Goal: Task Accomplishment & Management: Manage account settings

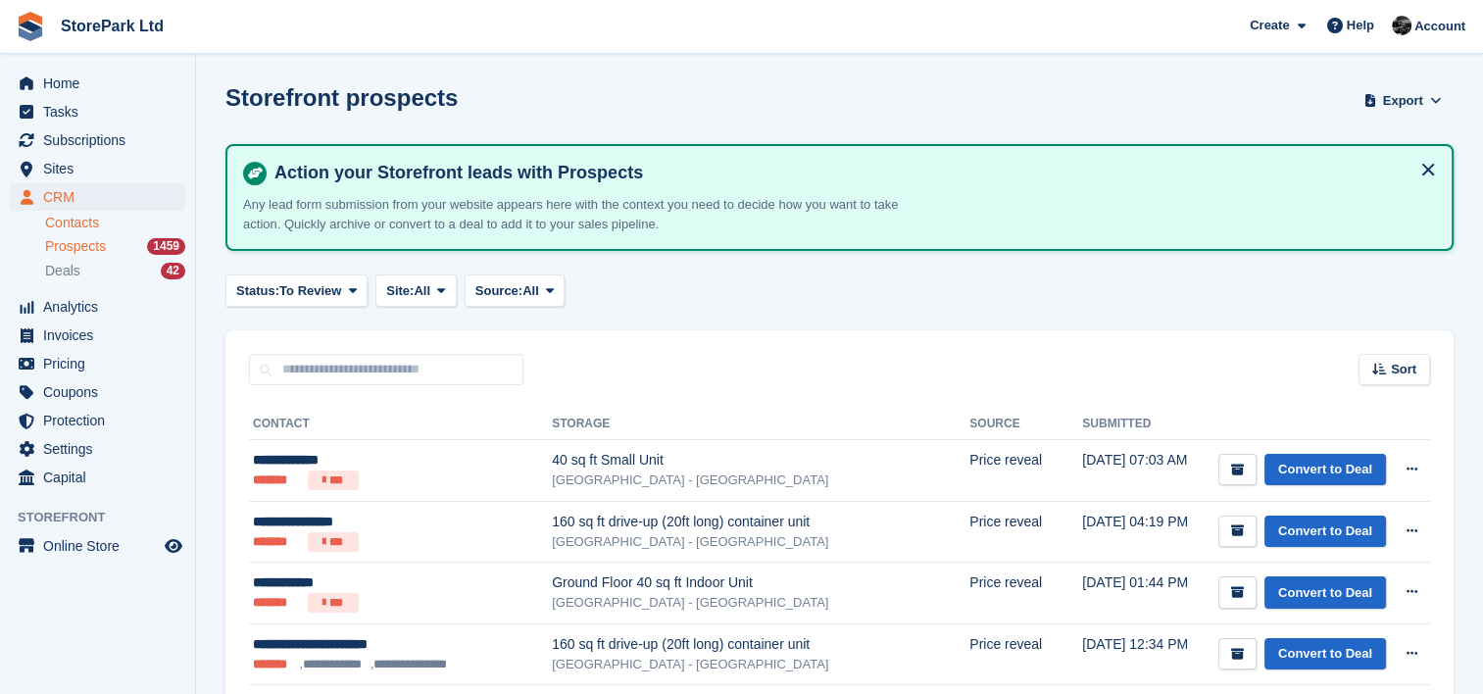
click at [60, 229] on link "Contacts" at bounding box center [115, 223] width 140 height 19
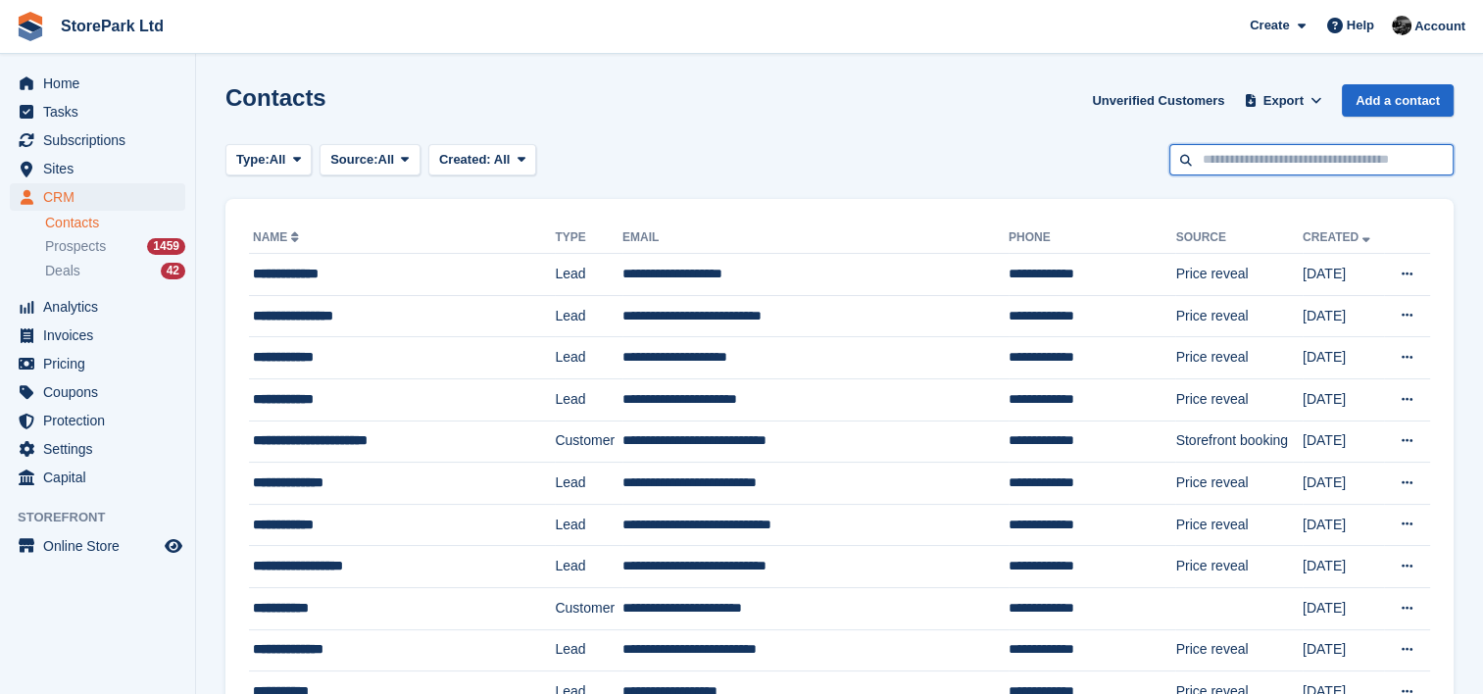
click at [1235, 150] on input "text" at bounding box center [1311, 160] width 284 height 32
type input "**********"
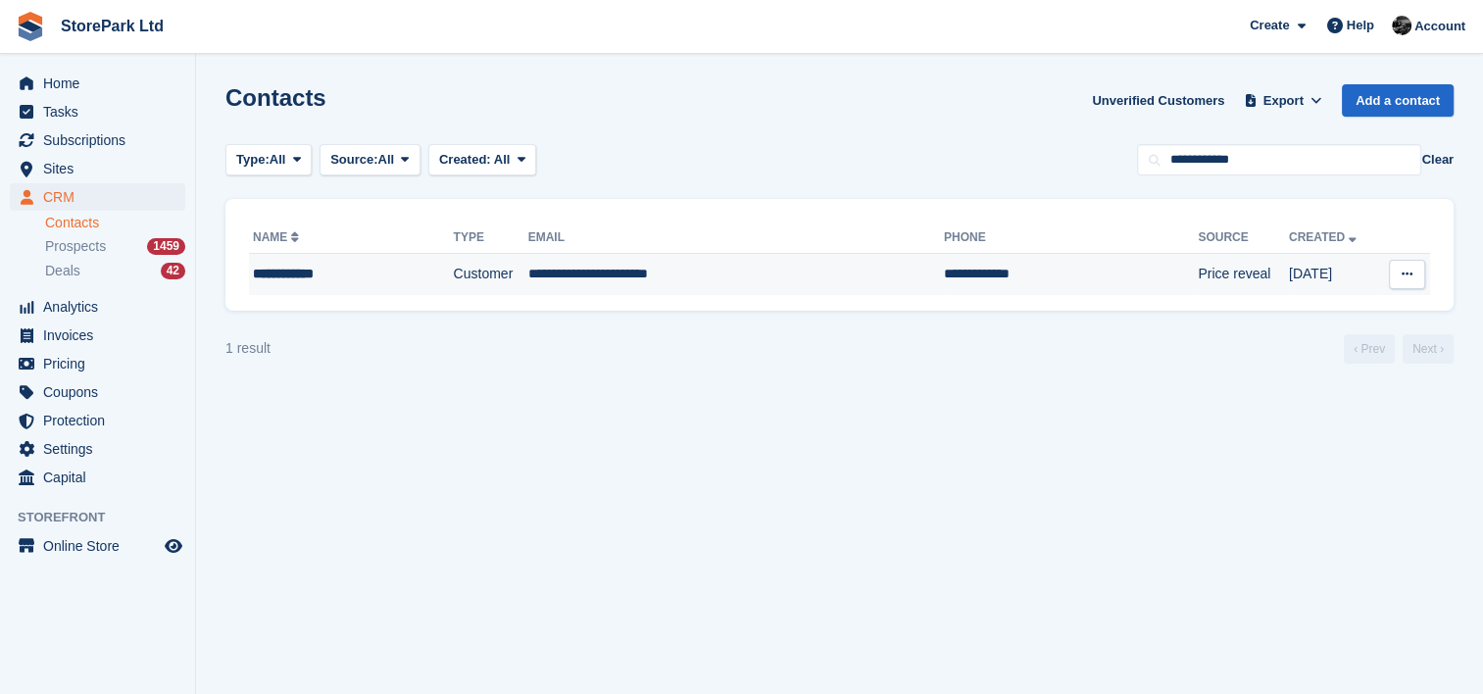
click at [796, 292] on td "**********" at bounding box center [736, 274] width 416 height 41
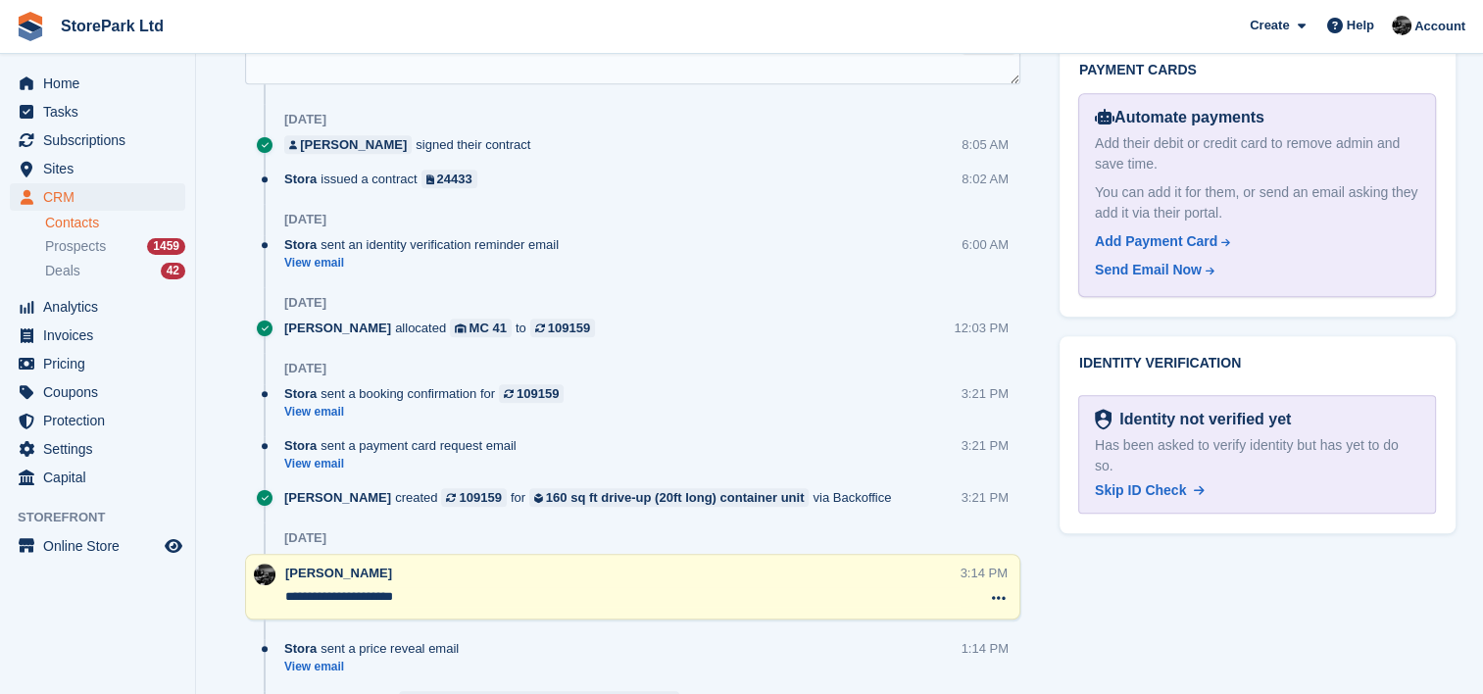
scroll to position [1144, 0]
click at [583, 602] on textarea "**********" at bounding box center [622, 598] width 675 height 20
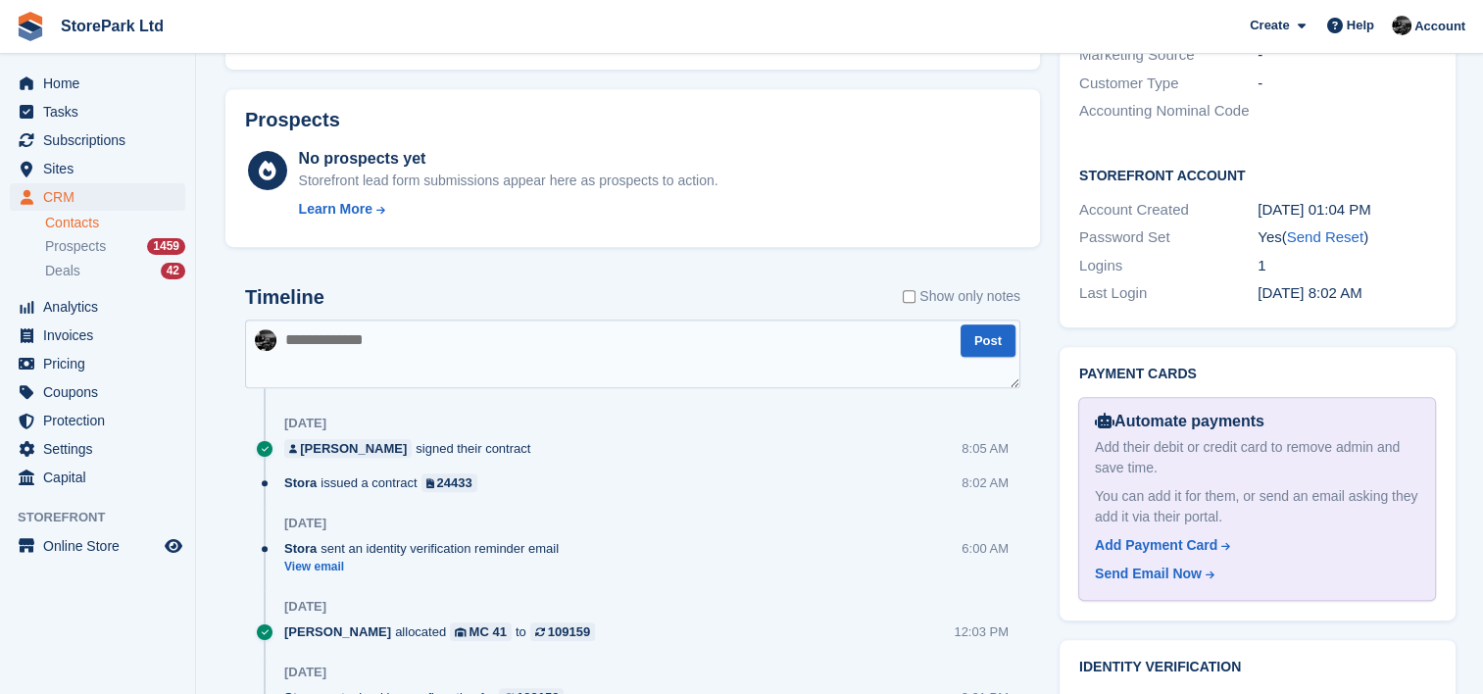
scroll to position [1000, 0]
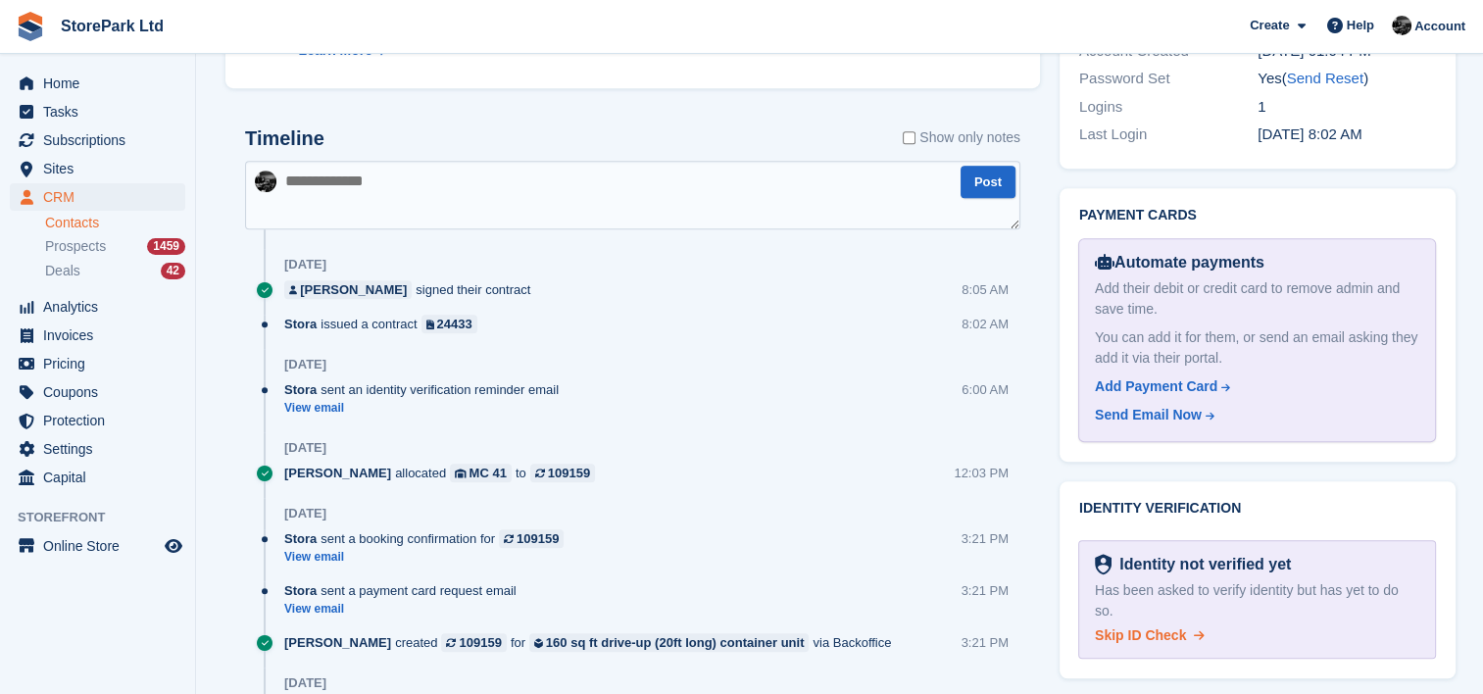
click at [1157, 627] on span "Skip ID Check" at bounding box center [1140, 635] width 91 height 16
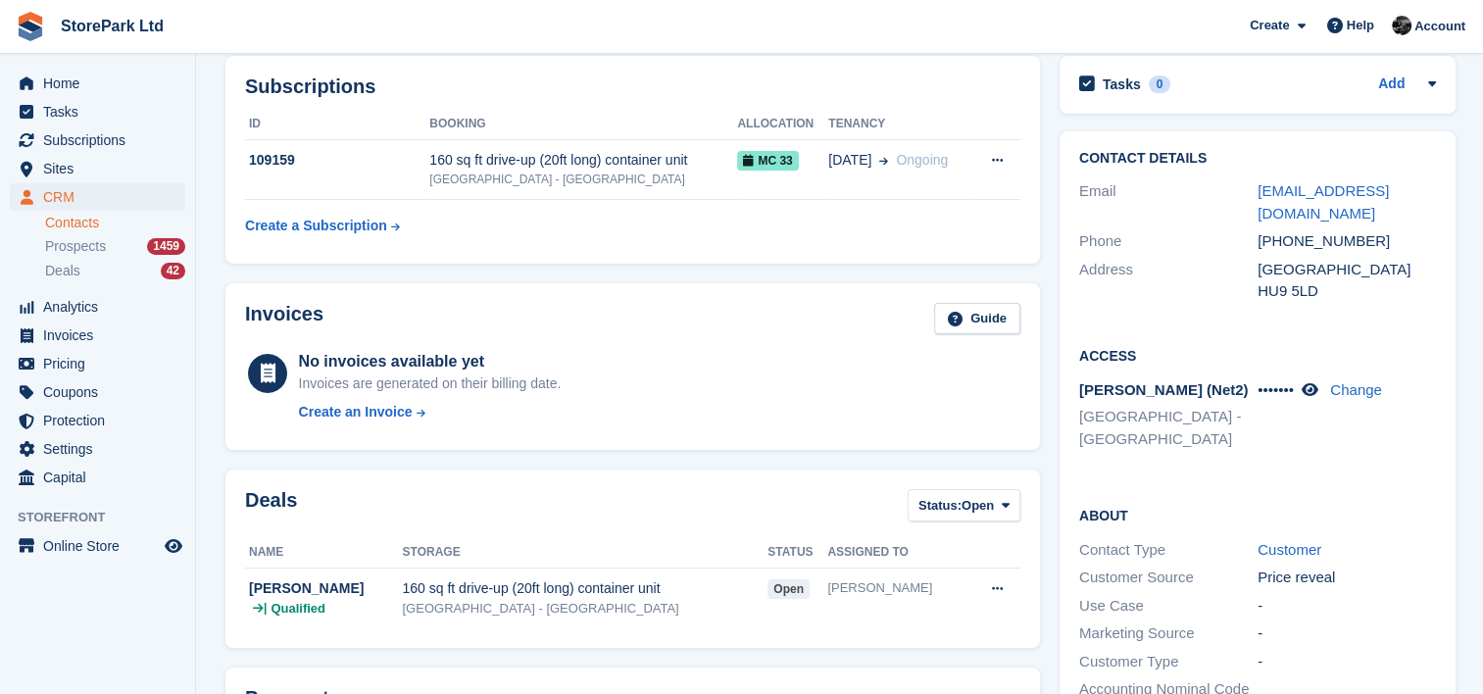
scroll to position [262, 0]
click at [1263, 281] on div "HU9 5LD" at bounding box center [1347, 292] width 178 height 23
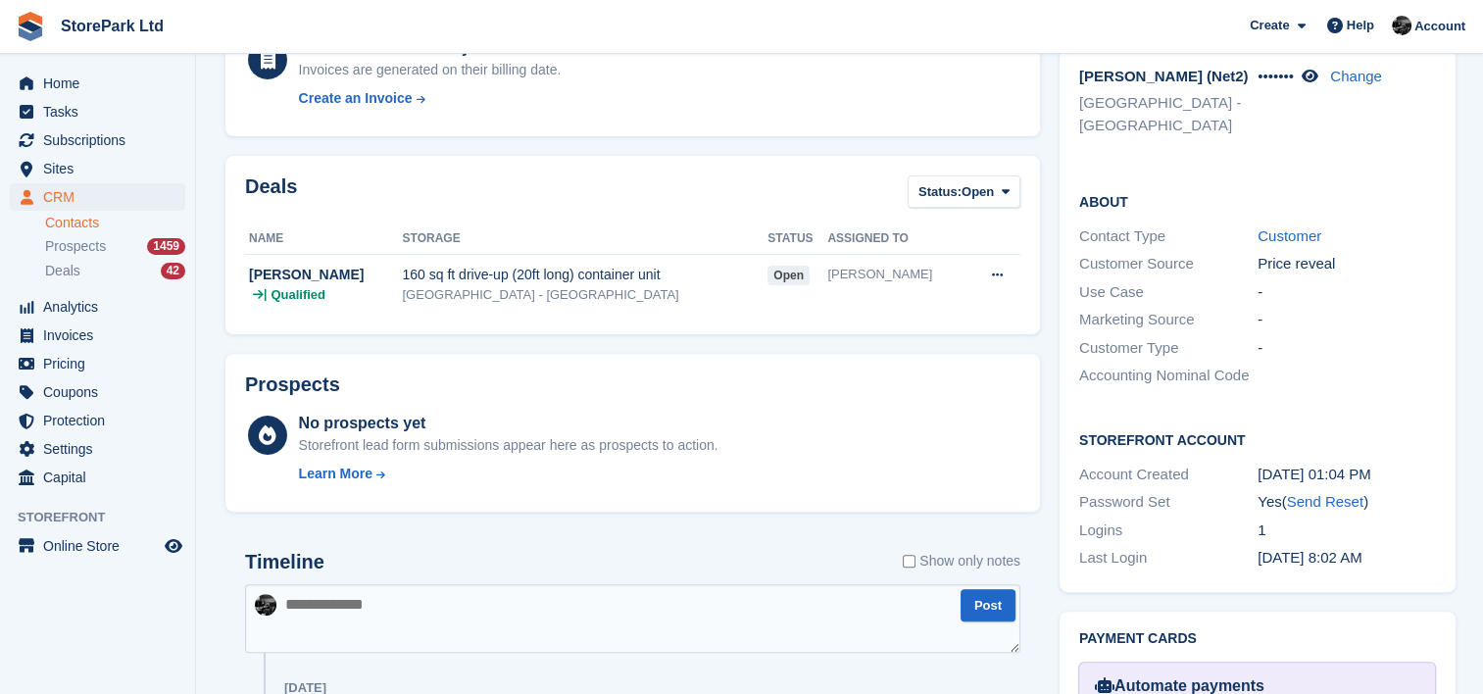
scroll to position [565, 0]
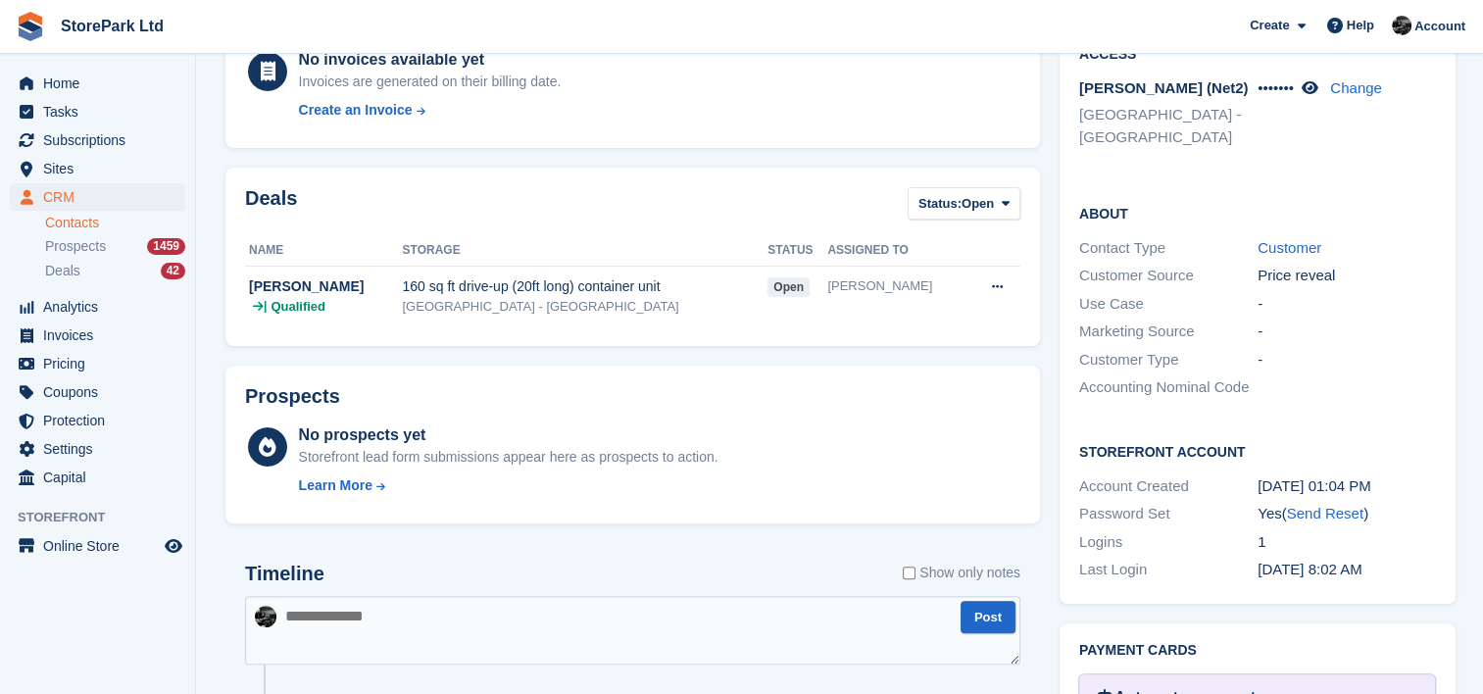
click at [1361, 385] on div "About Contact Type Customer Customer Source Price reveal Use Case - Marketing S…" at bounding box center [1258, 302] width 396 height 238
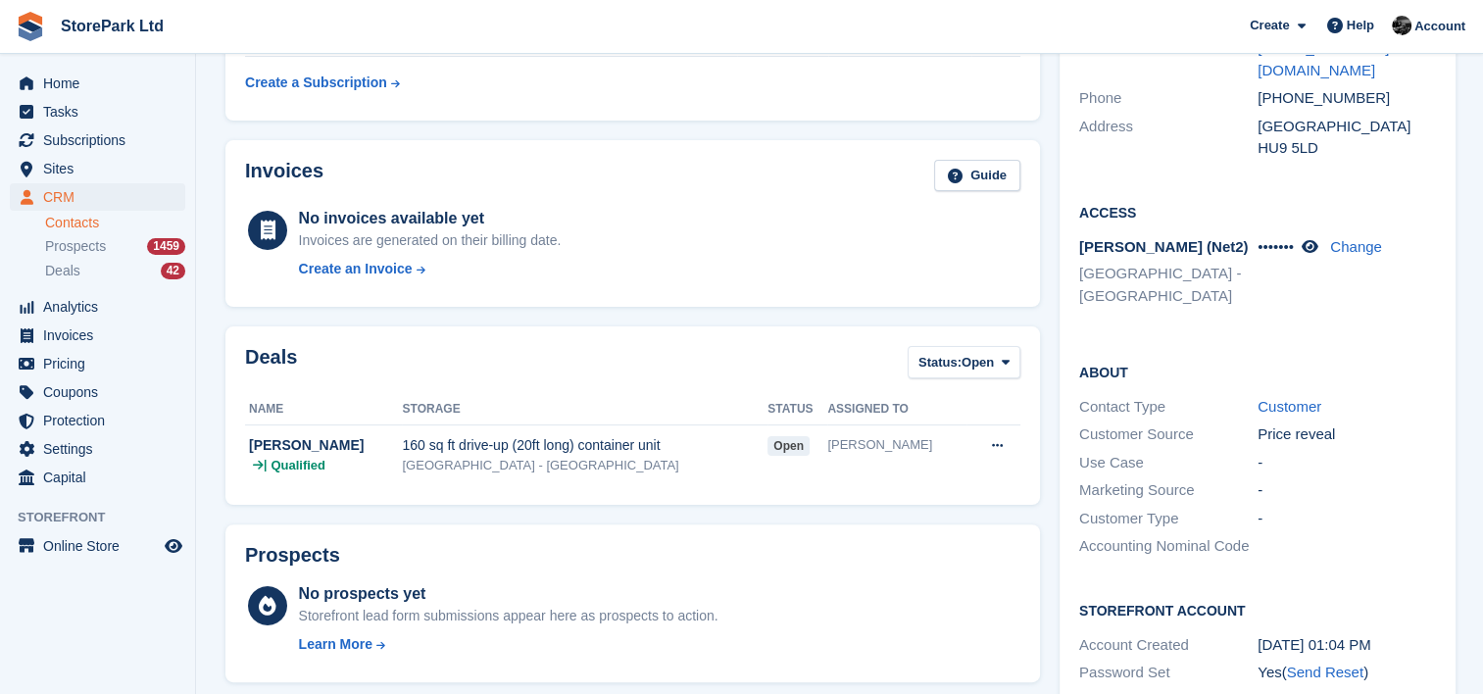
scroll to position [437, 0]
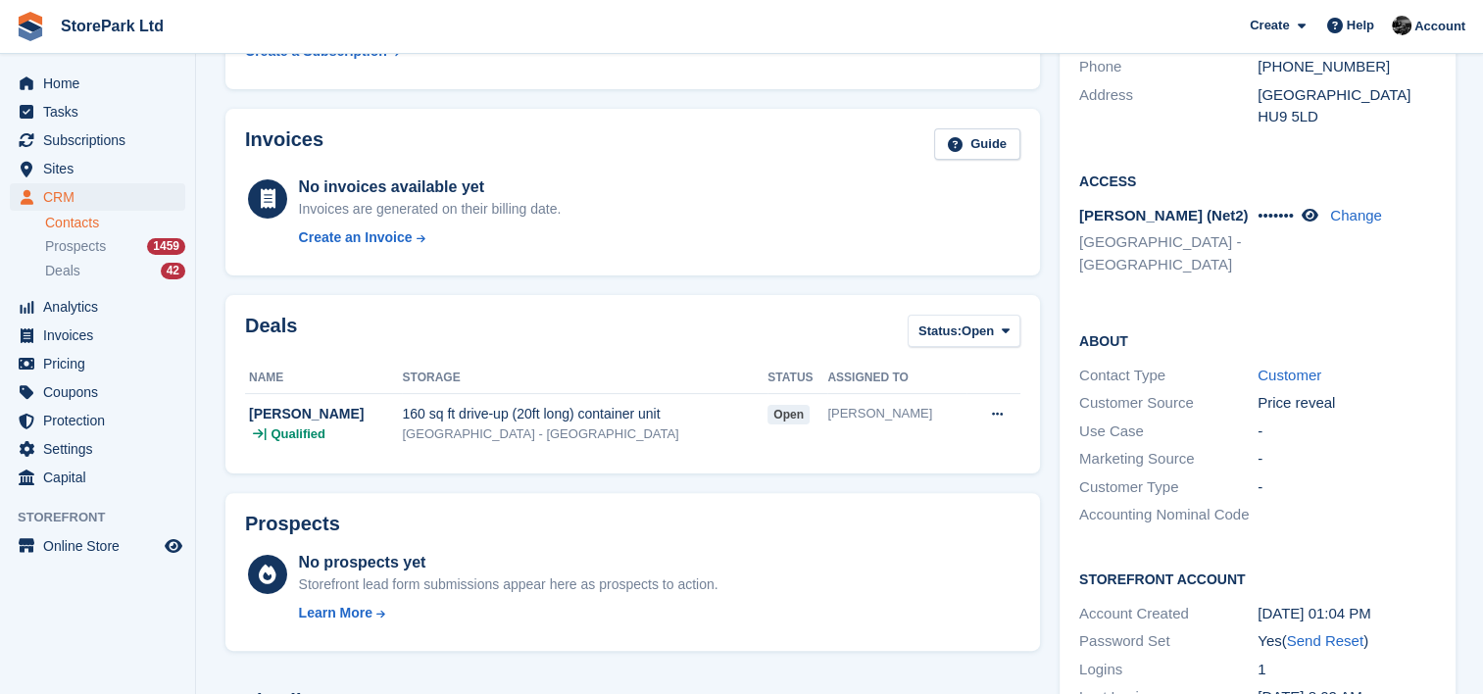
click at [710, 303] on div "Deals Status: Open All Won Lost Open Name Storage Status Assigned to Richard Te…" at bounding box center [632, 384] width 815 height 178
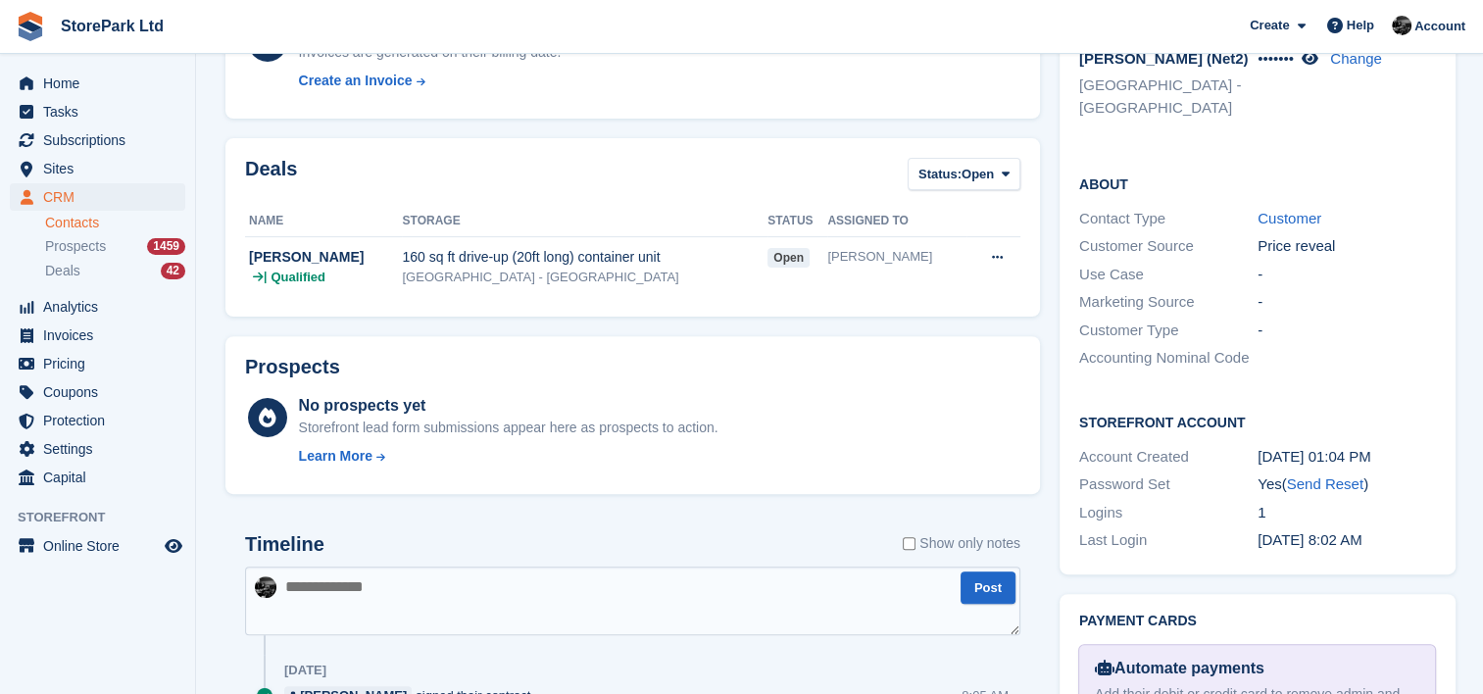
scroll to position [595, 0]
click at [1188, 365] on div "About Contact Type Customer Customer Source Price reveal Use Case - Marketing S…" at bounding box center [1258, 272] width 396 height 238
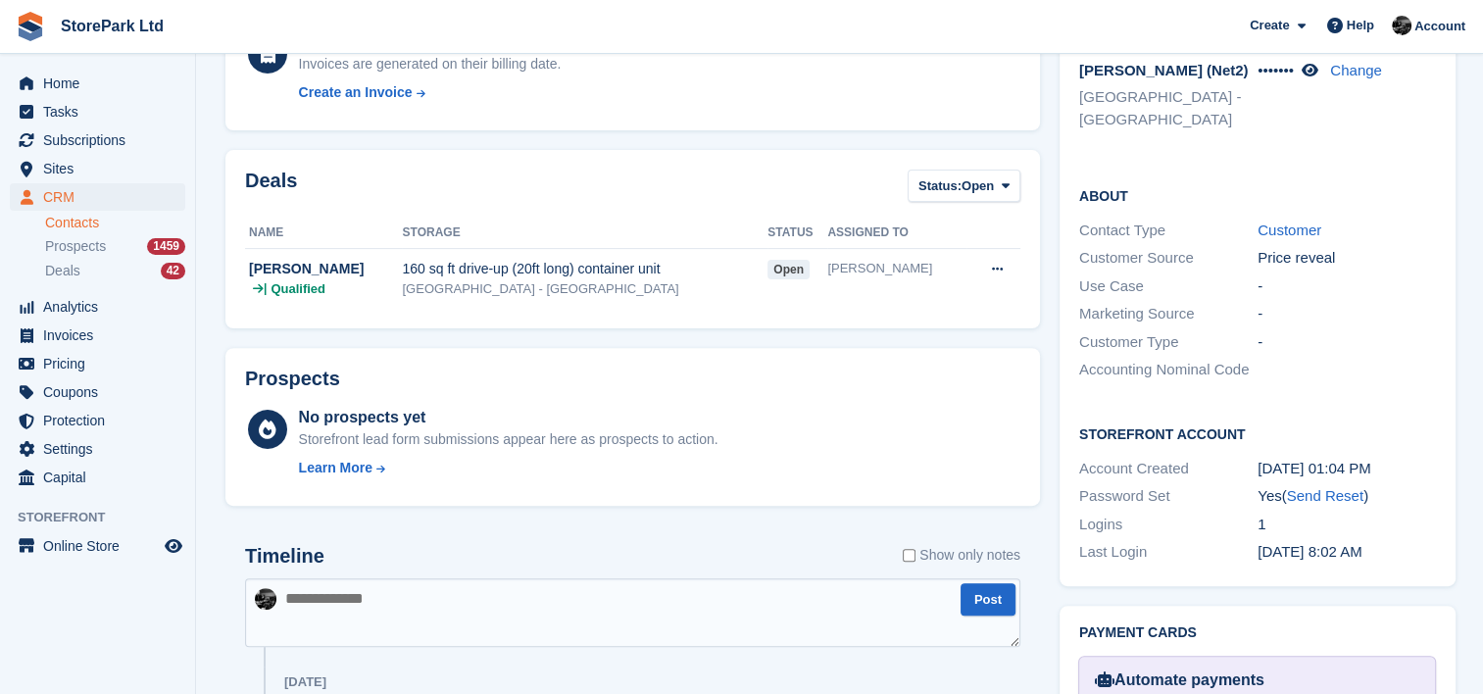
scroll to position [622, 0]
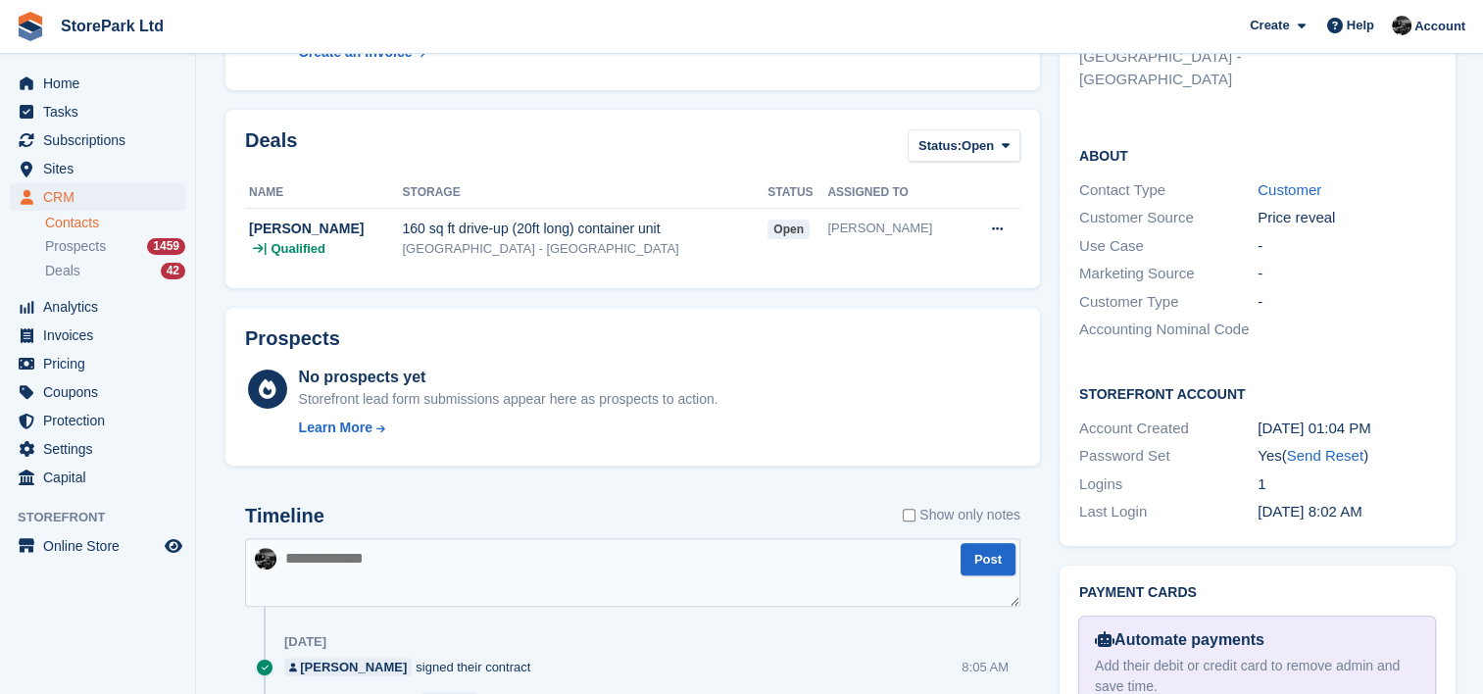
click at [1266, 418] on div "[DATE] 01:04 PM" at bounding box center [1347, 429] width 178 height 23
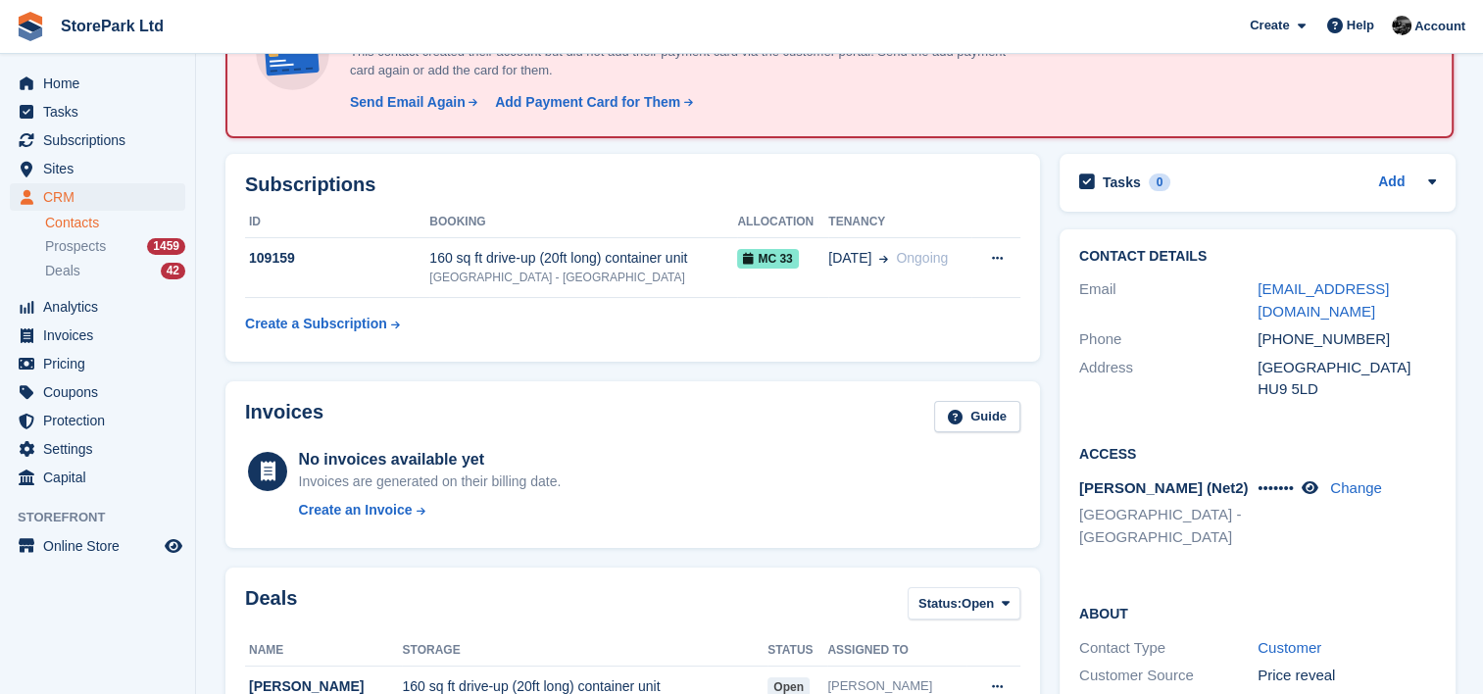
scroll to position [164, 0]
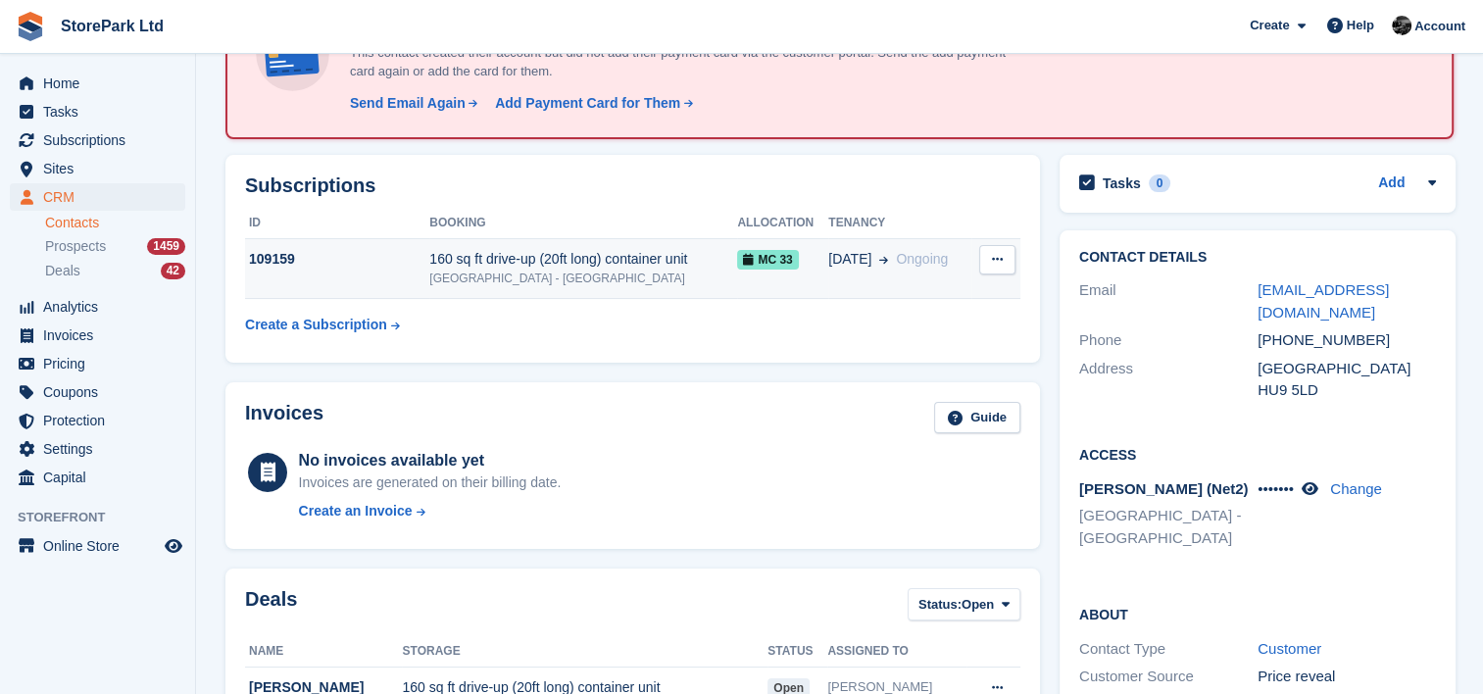
click at [651, 262] on div "160 sq ft drive-up (20ft long) container unit" at bounding box center [583, 259] width 308 height 21
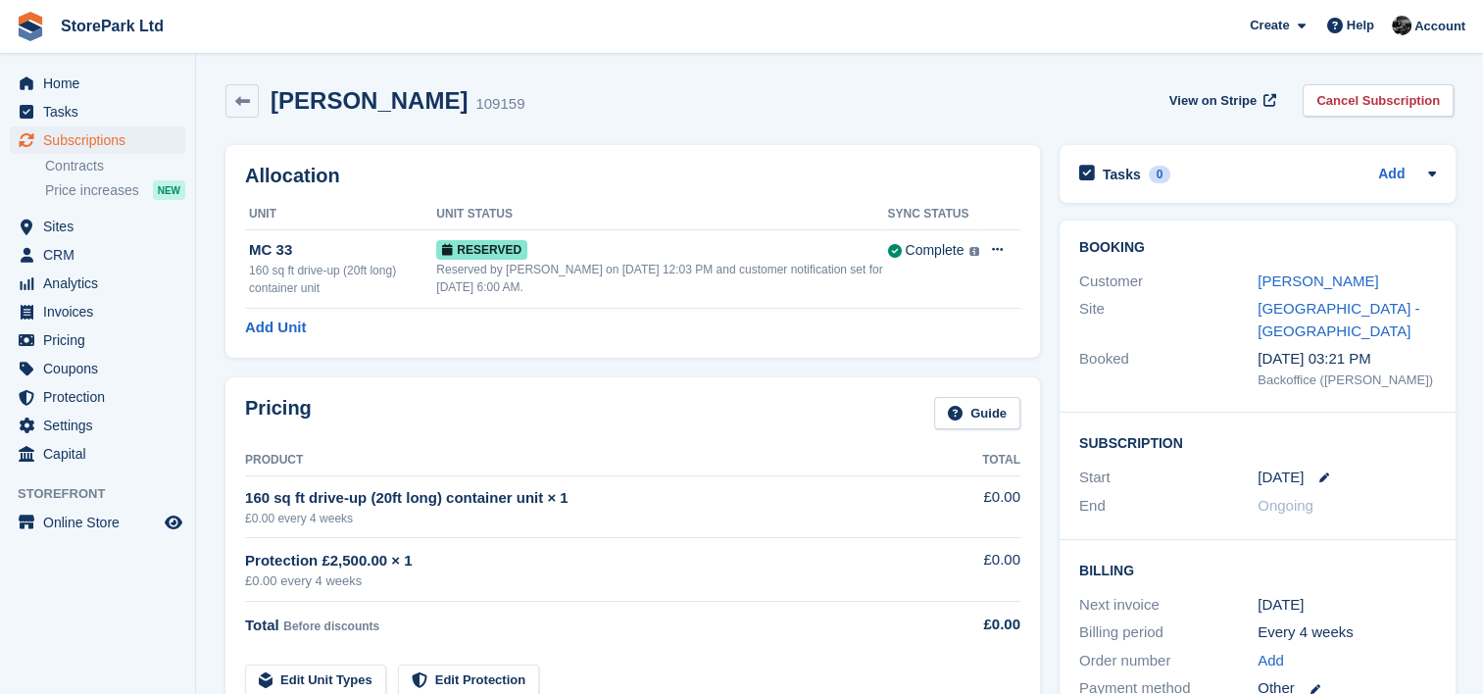
scroll to position [98, 0]
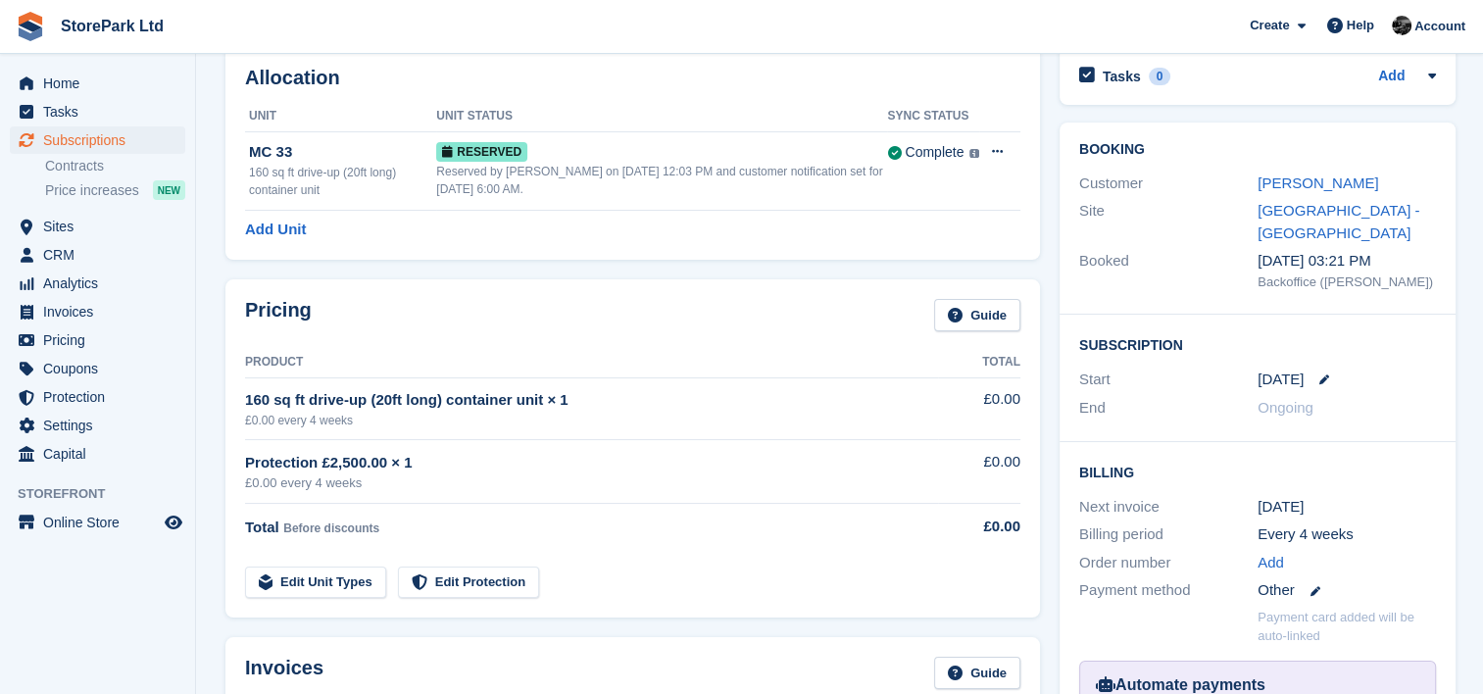
click at [1320, 372] on div "[DATE]" at bounding box center [1347, 380] width 178 height 23
click at [1321, 379] on icon at bounding box center [1324, 379] width 10 height 10
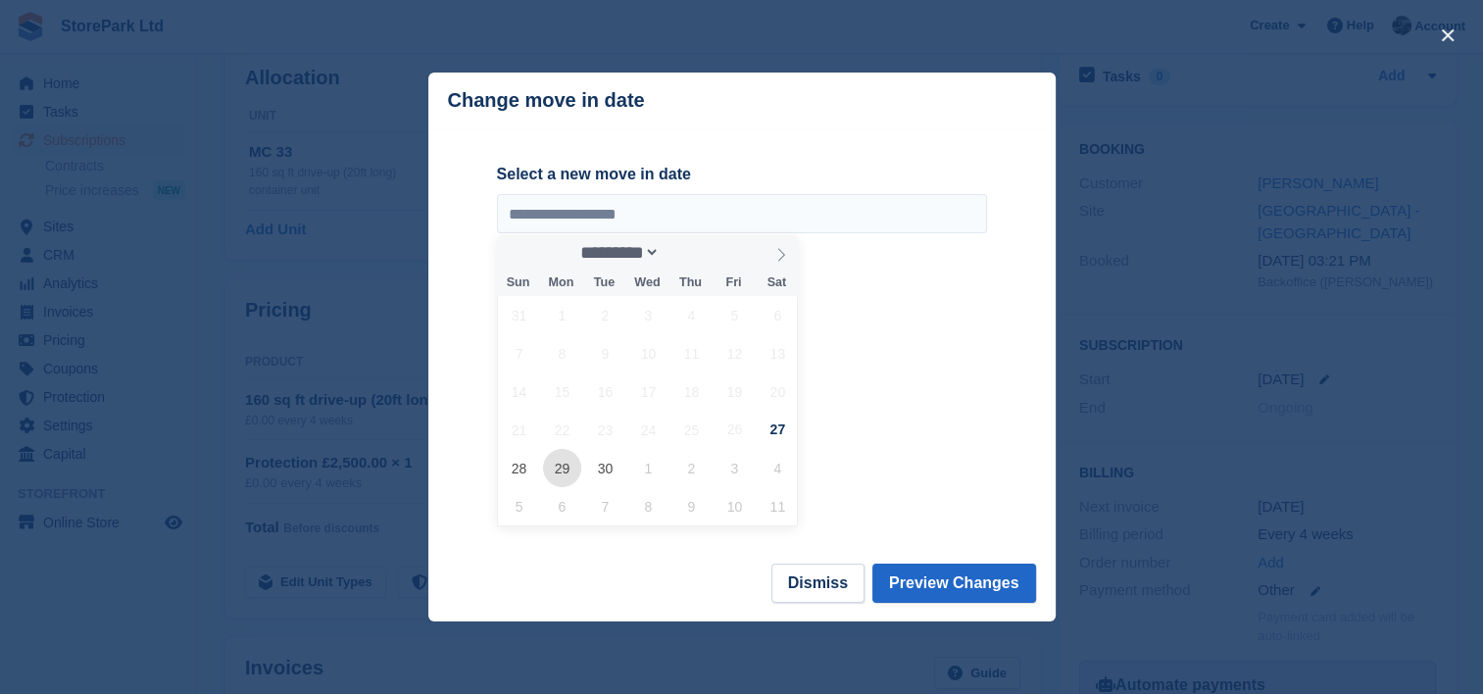
click at [564, 470] on span "29" at bounding box center [562, 468] width 38 height 38
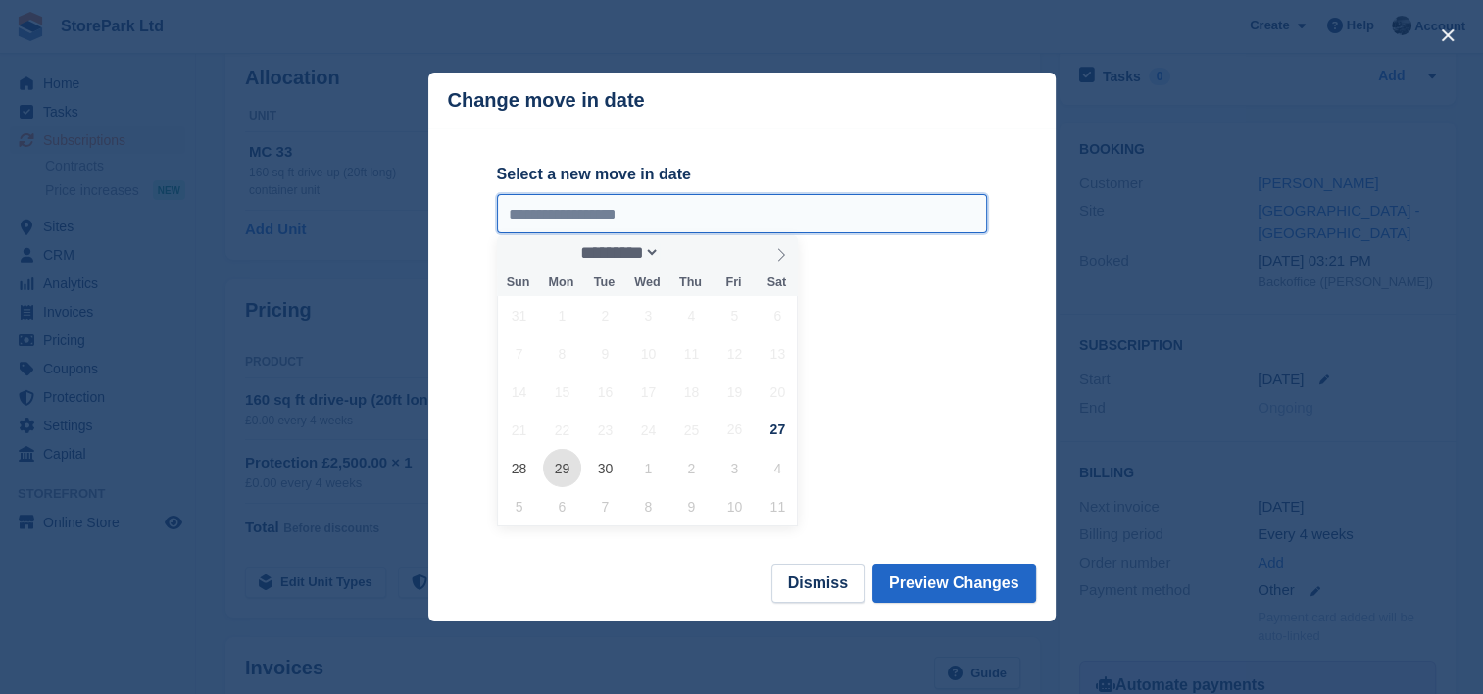
type input "**********"
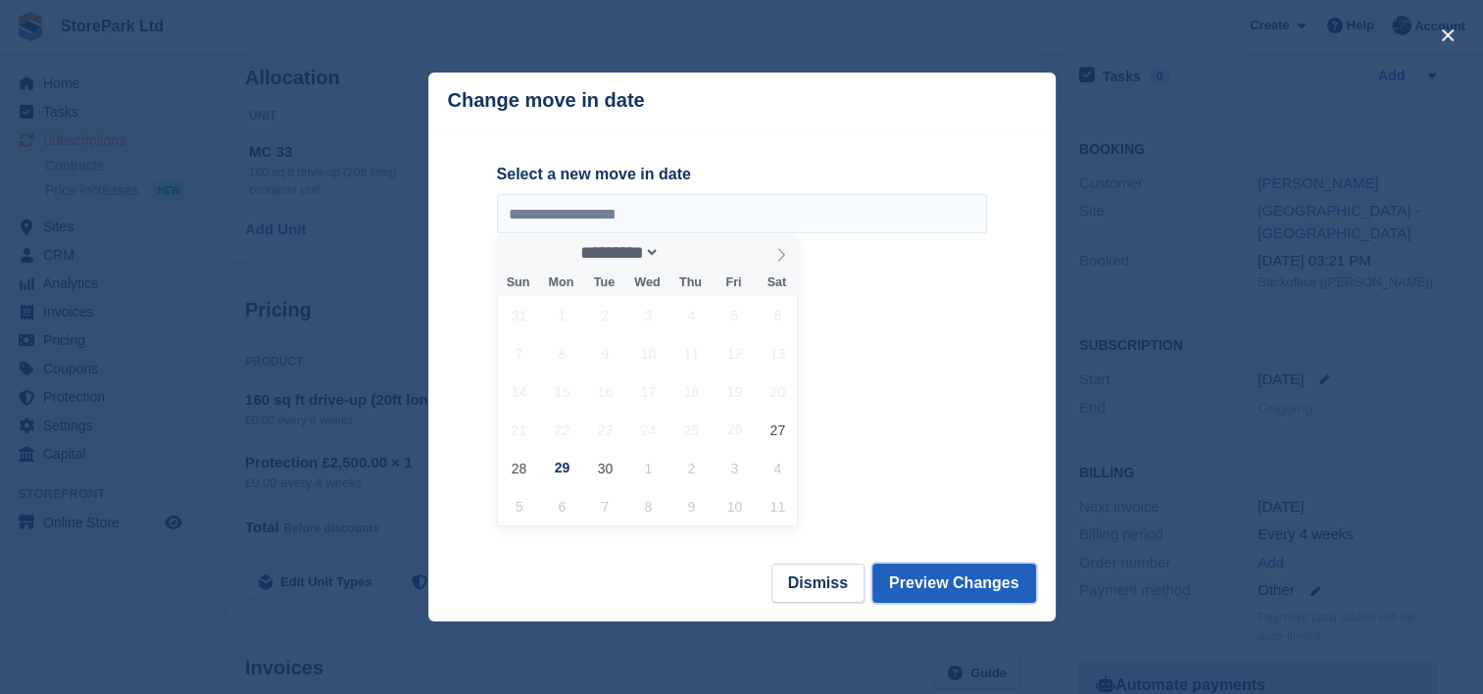
click at [961, 581] on button "Preview Changes" at bounding box center [954, 583] width 164 height 39
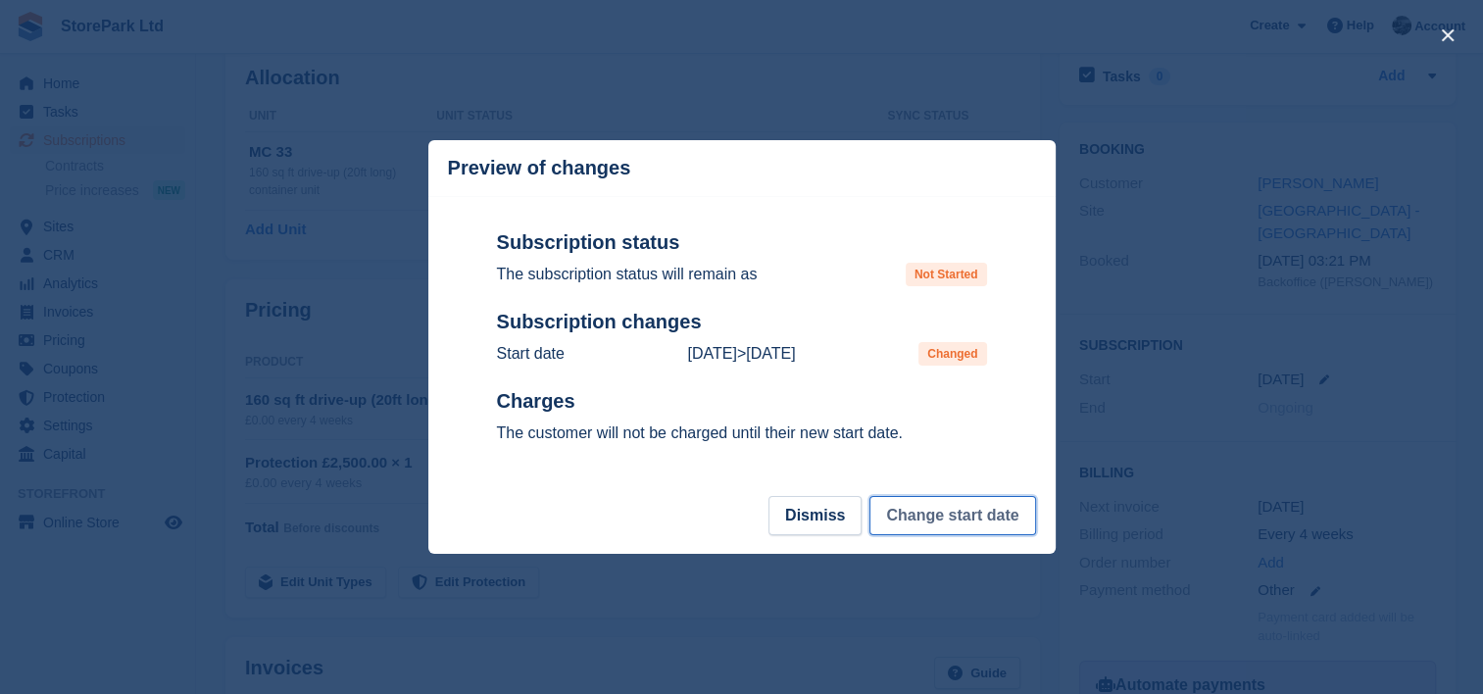
click at [963, 530] on button "Change start date" at bounding box center [952, 515] width 166 height 39
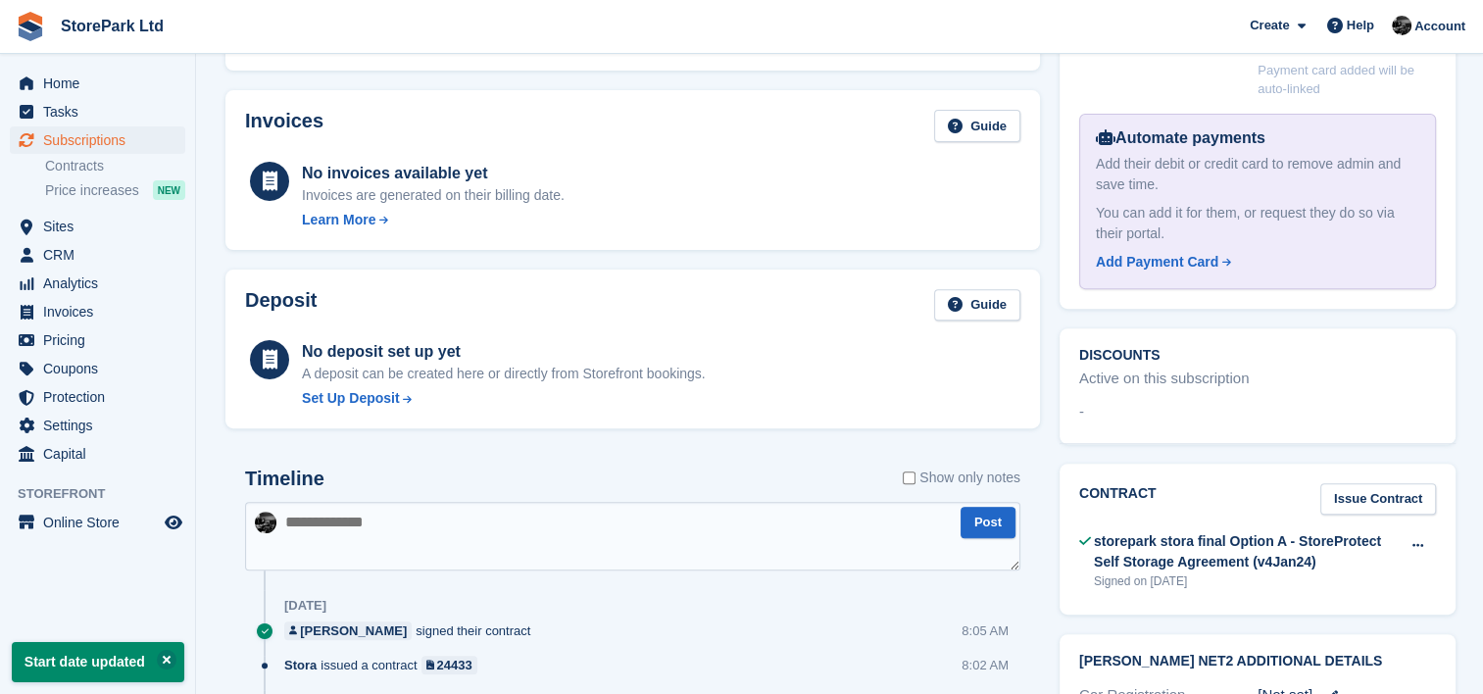
scroll to position [657, 0]
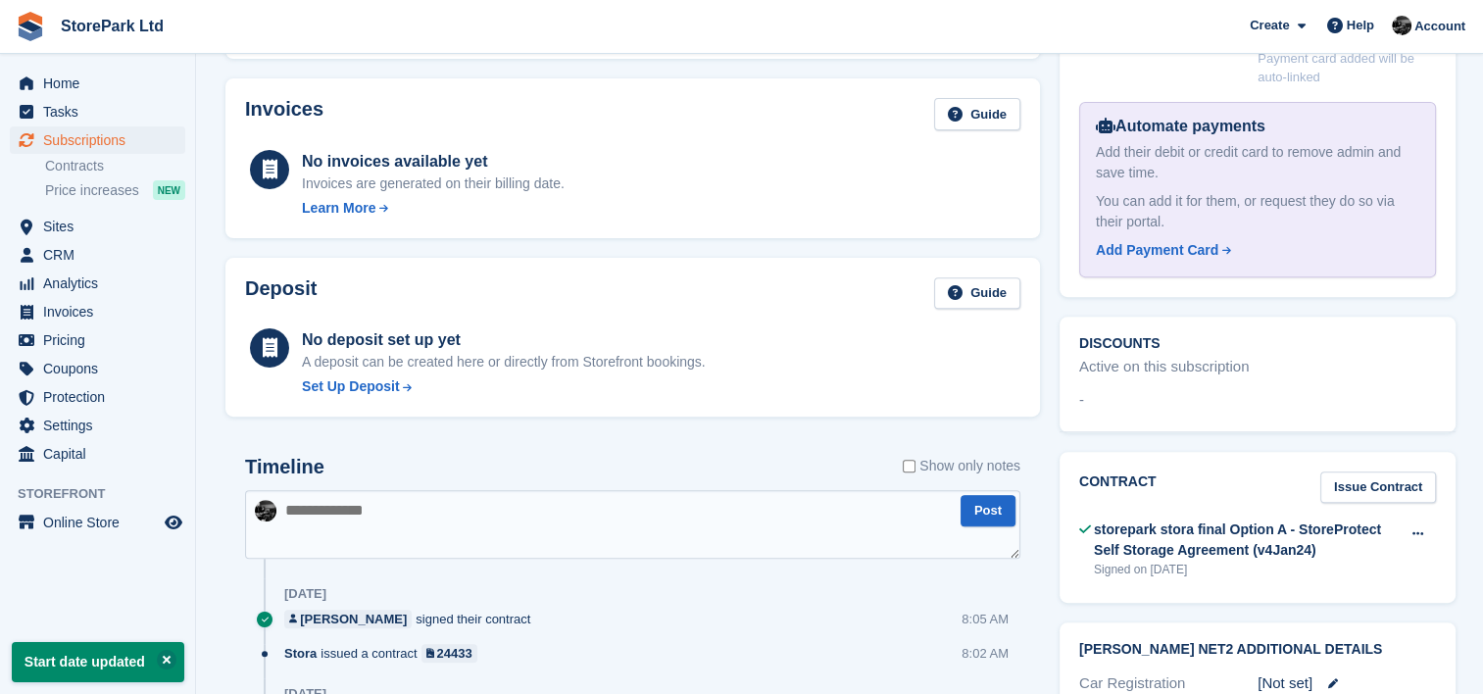
click at [648, 465] on div "Timeline Show only notes" at bounding box center [632, 473] width 775 height 34
click at [385, 408] on div "Deposit Guide No deposit set up yet A deposit can be created here or directly f…" at bounding box center [632, 338] width 815 height 160
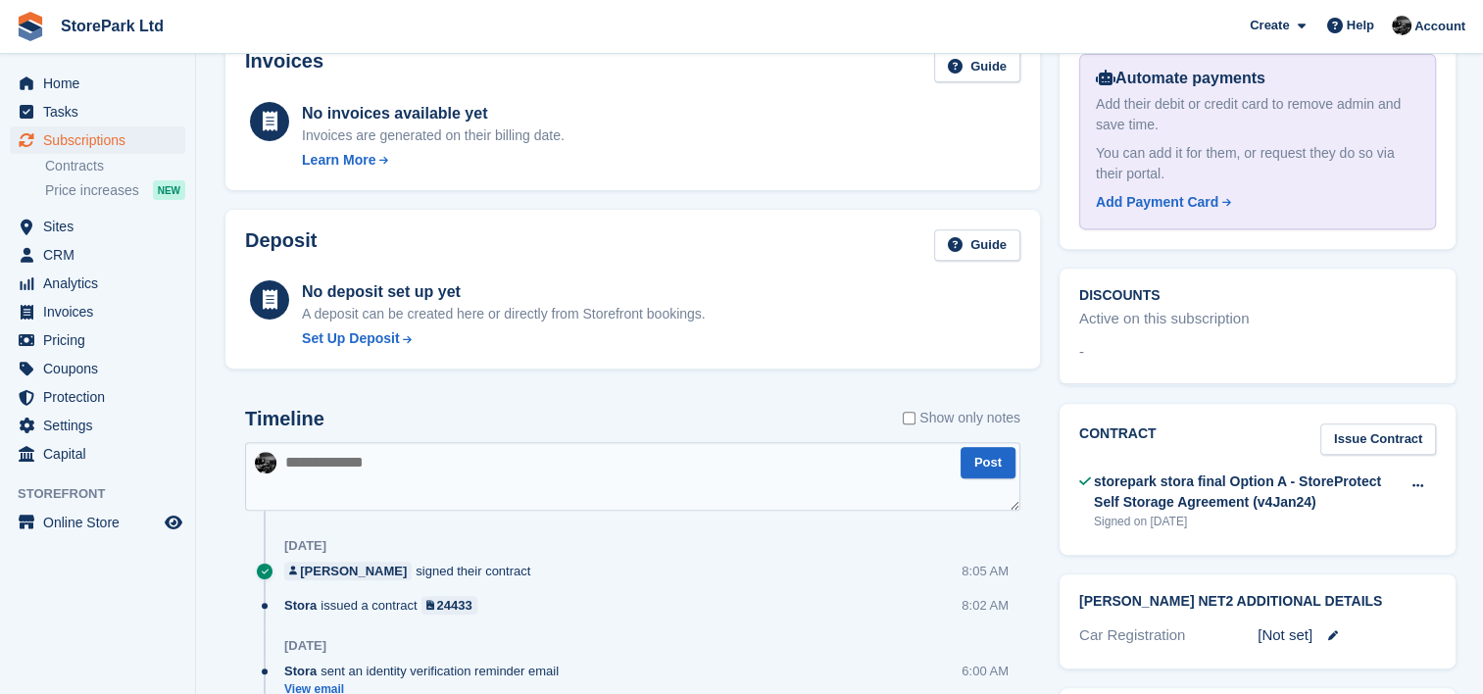
scroll to position [712, 0]
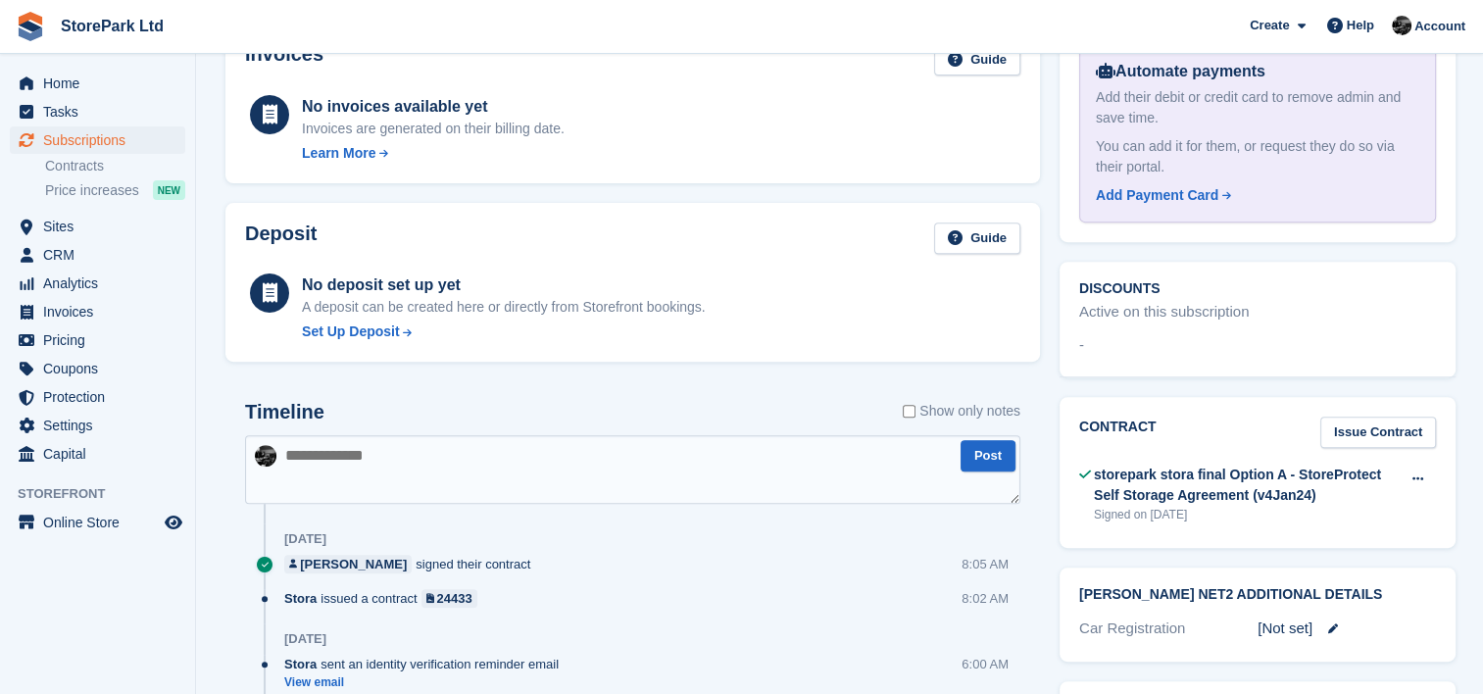
click at [423, 407] on div "Timeline Show only notes" at bounding box center [632, 418] width 775 height 34
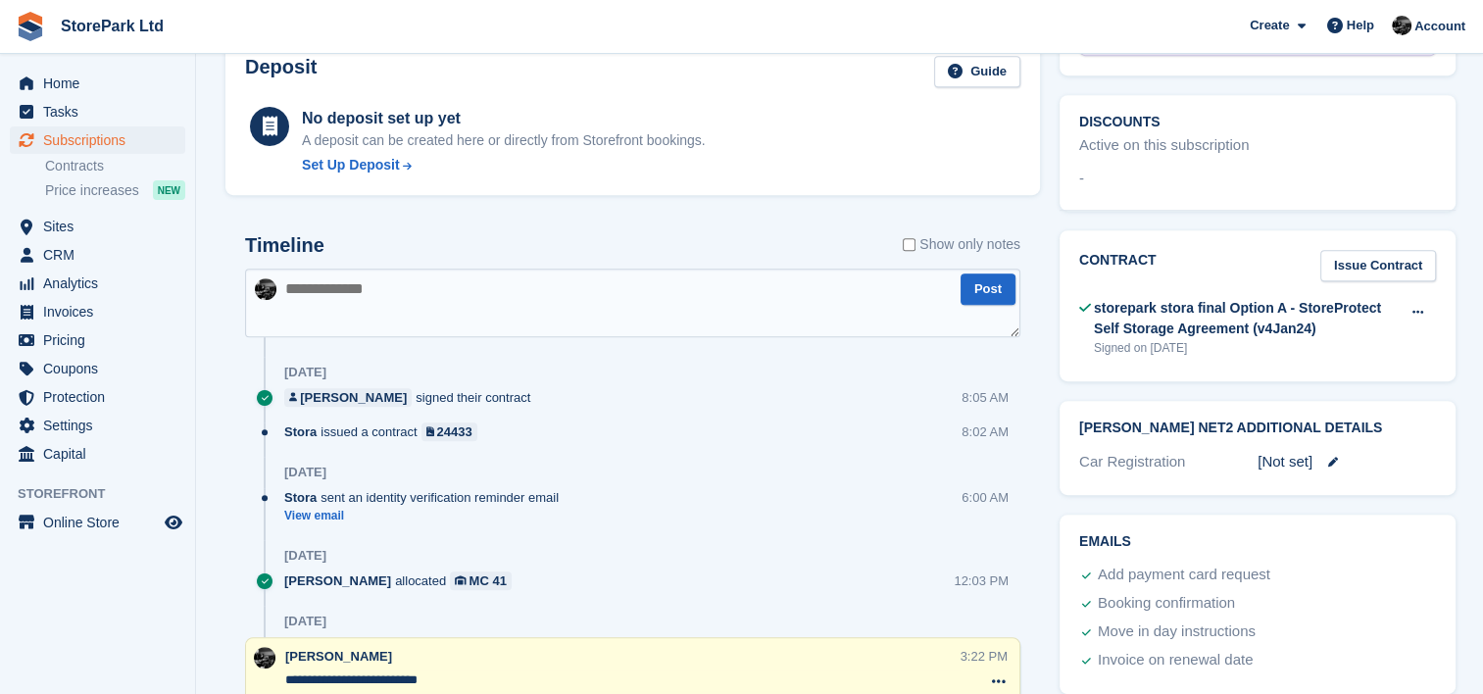
click at [411, 309] on textarea at bounding box center [632, 303] width 775 height 69
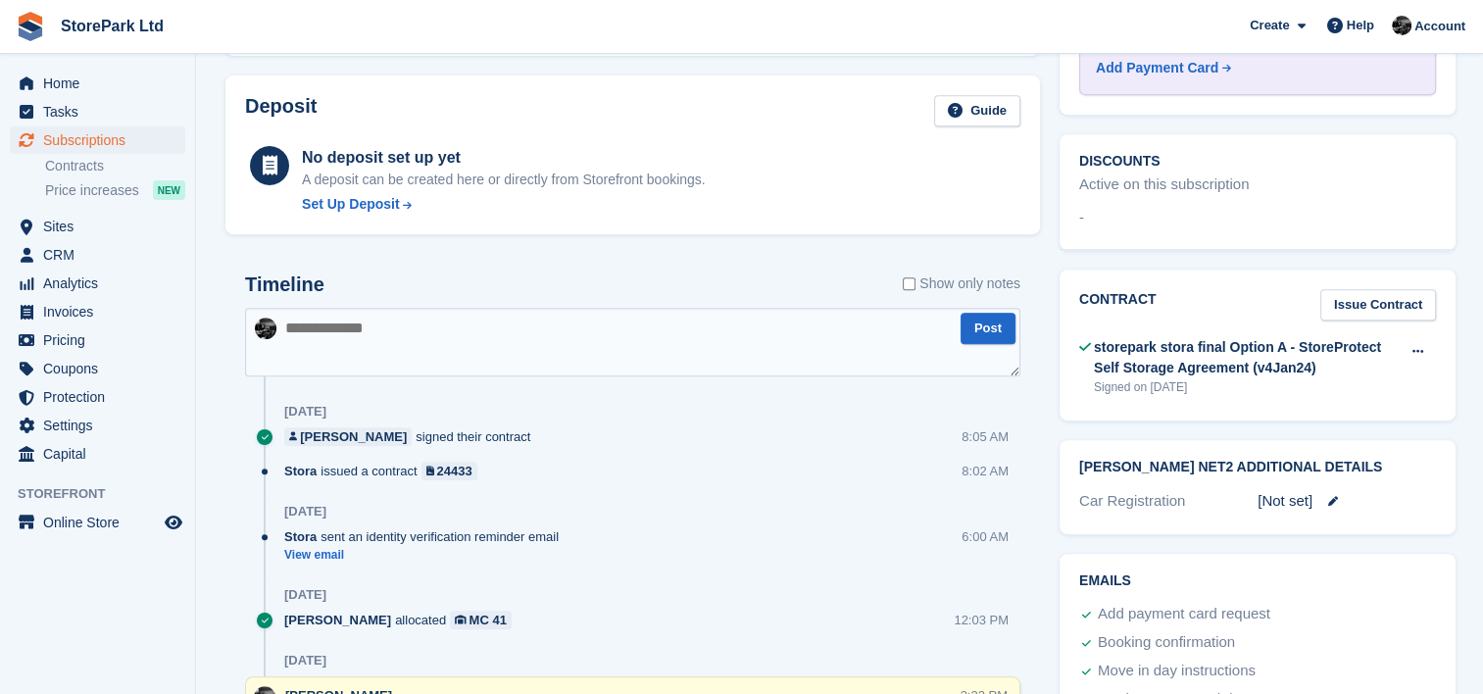
scroll to position [786, 0]
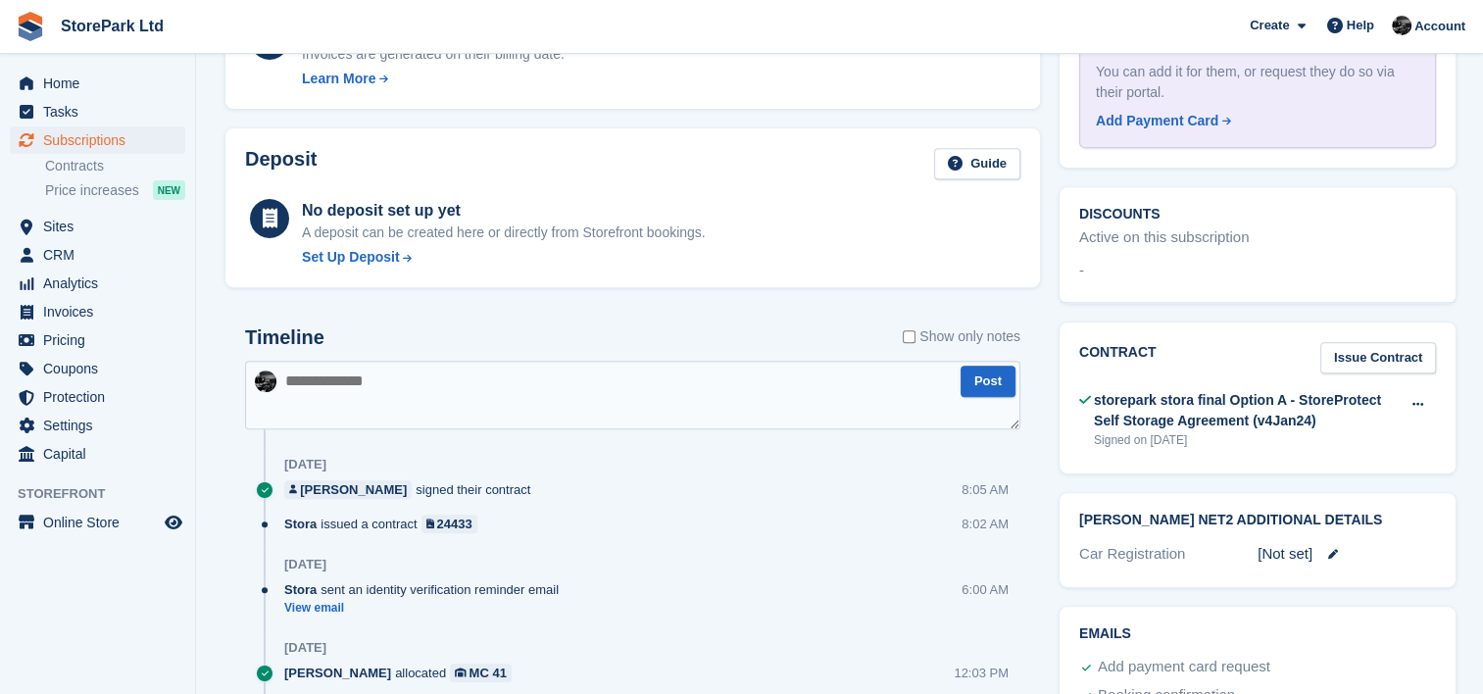
click at [424, 318] on div "Timeline Show only notes Post [DATE] [PERSON_NAME] signed their contract 8:05 A…" at bounding box center [632, 651] width 815 height 689
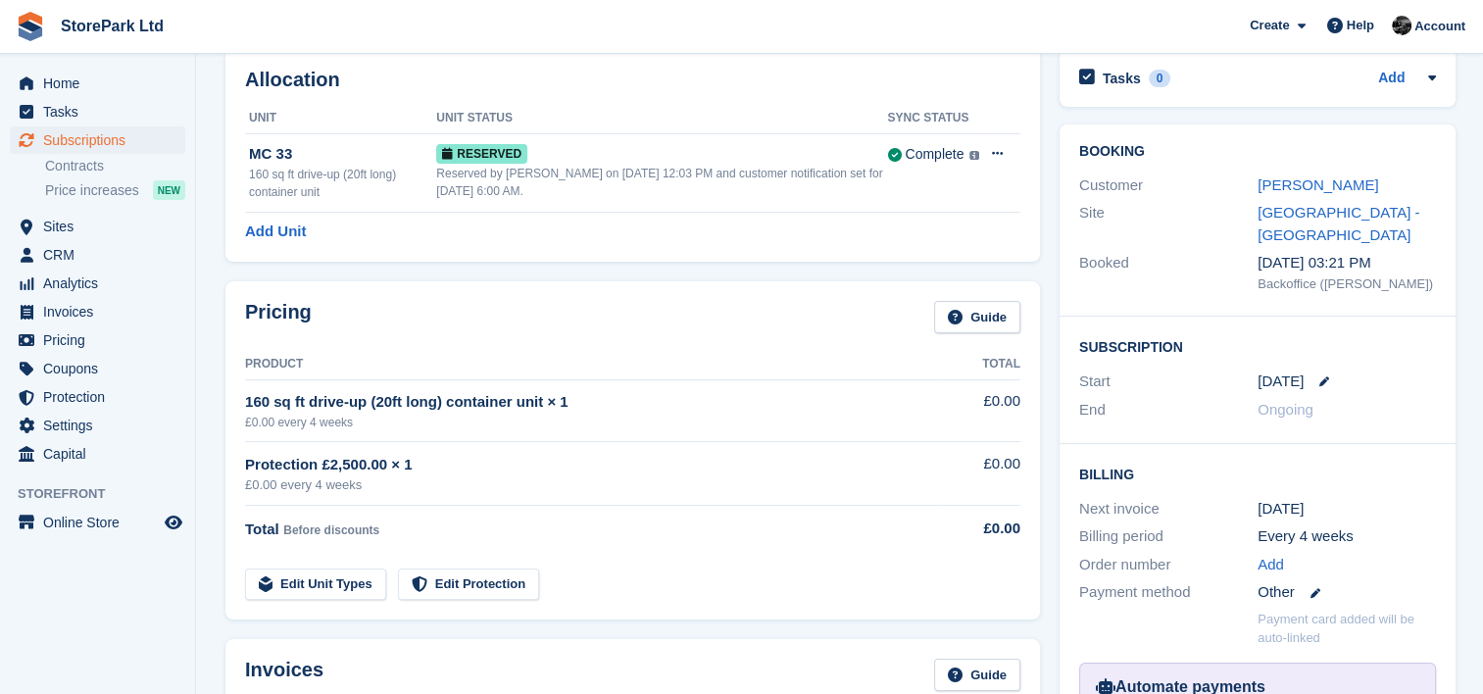
scroll to position [0, 0]
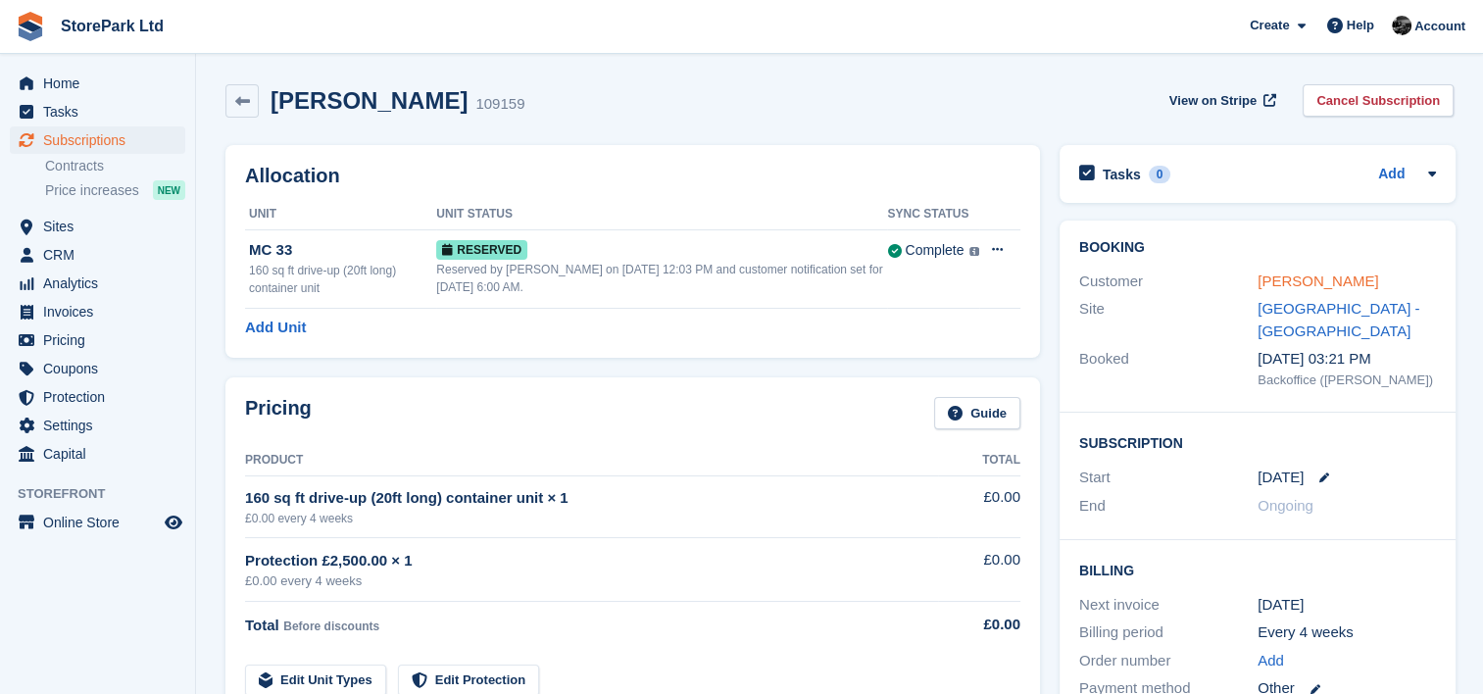
click at [1317, 279] on link "[PERSON_NAME]" at bounding box center [1318, 280] width 121 height 17
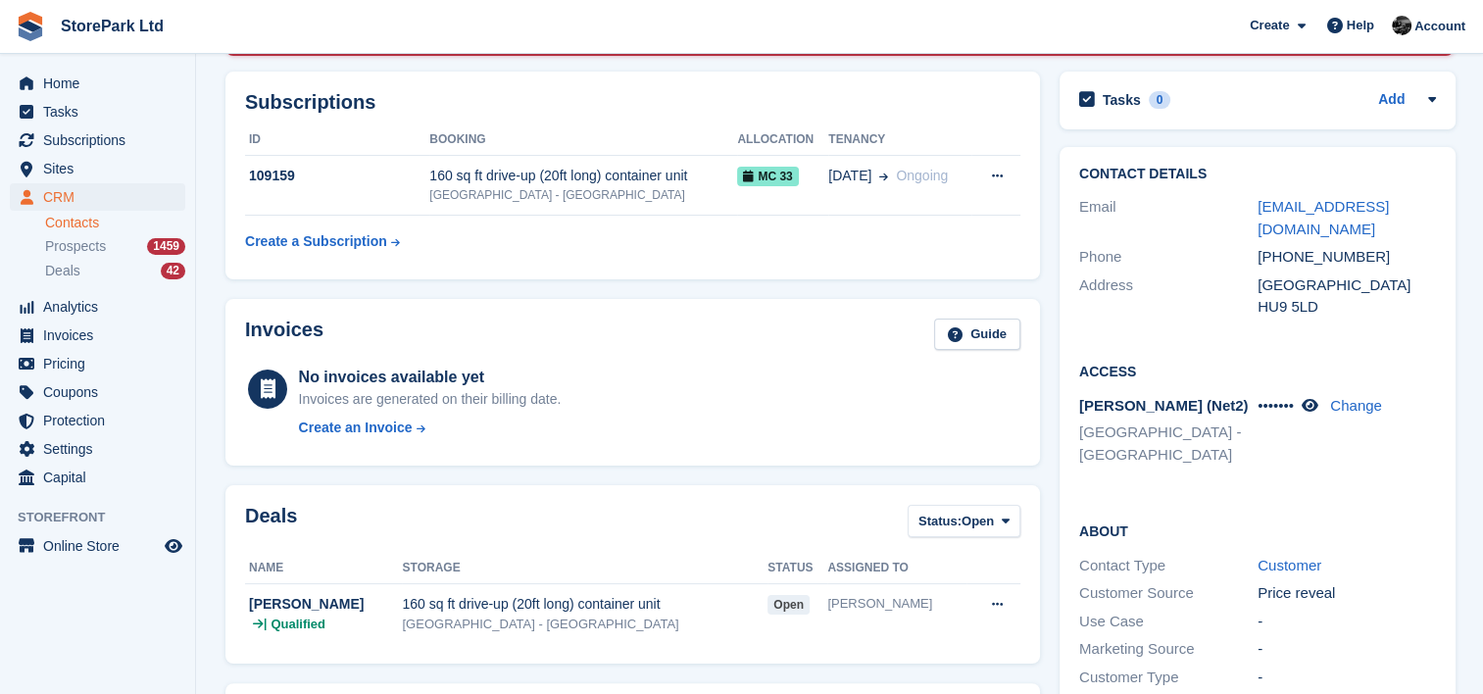
scroll to position [247, 0]
click at [166, 628] on aside "Home Tasks Subscriptions Subscriptions Subscriptions Contracts Price increases …" at bounding box center [97, 352] width 195 height 596
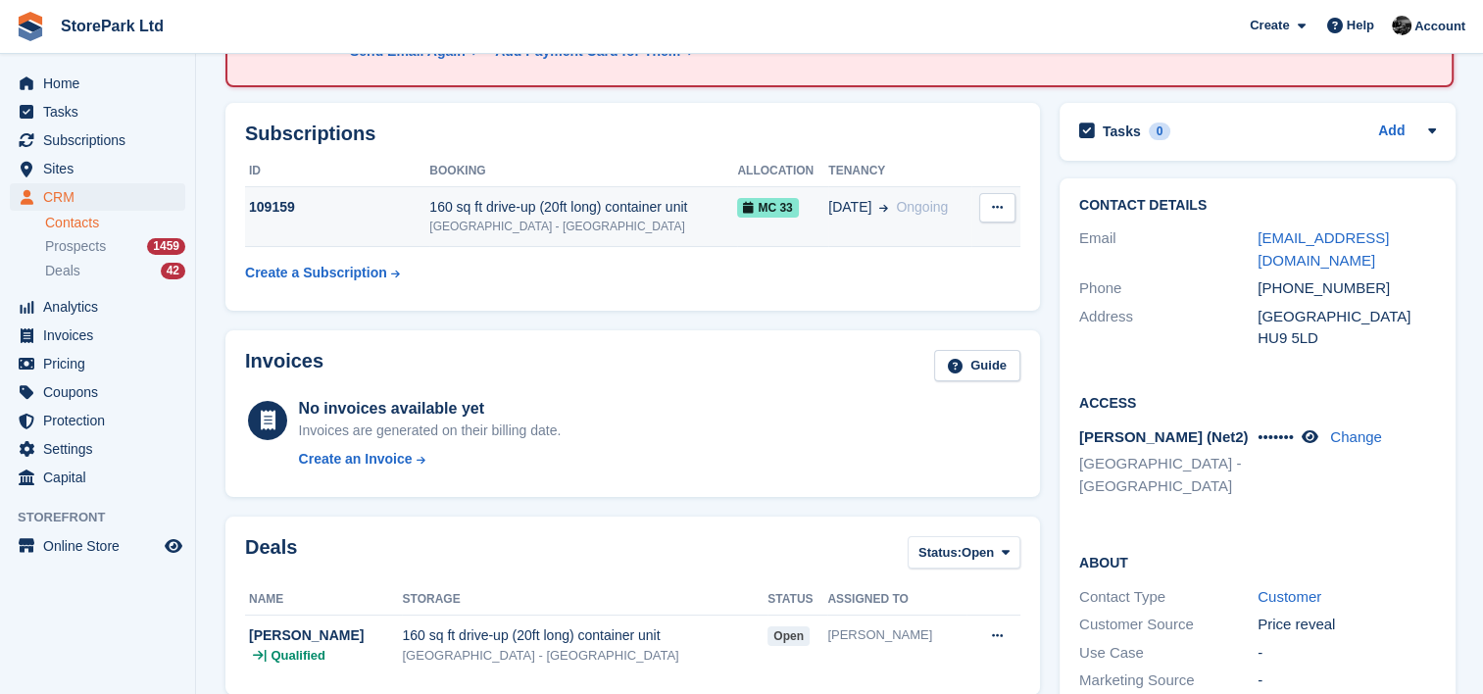
scroll to position [222, 0]
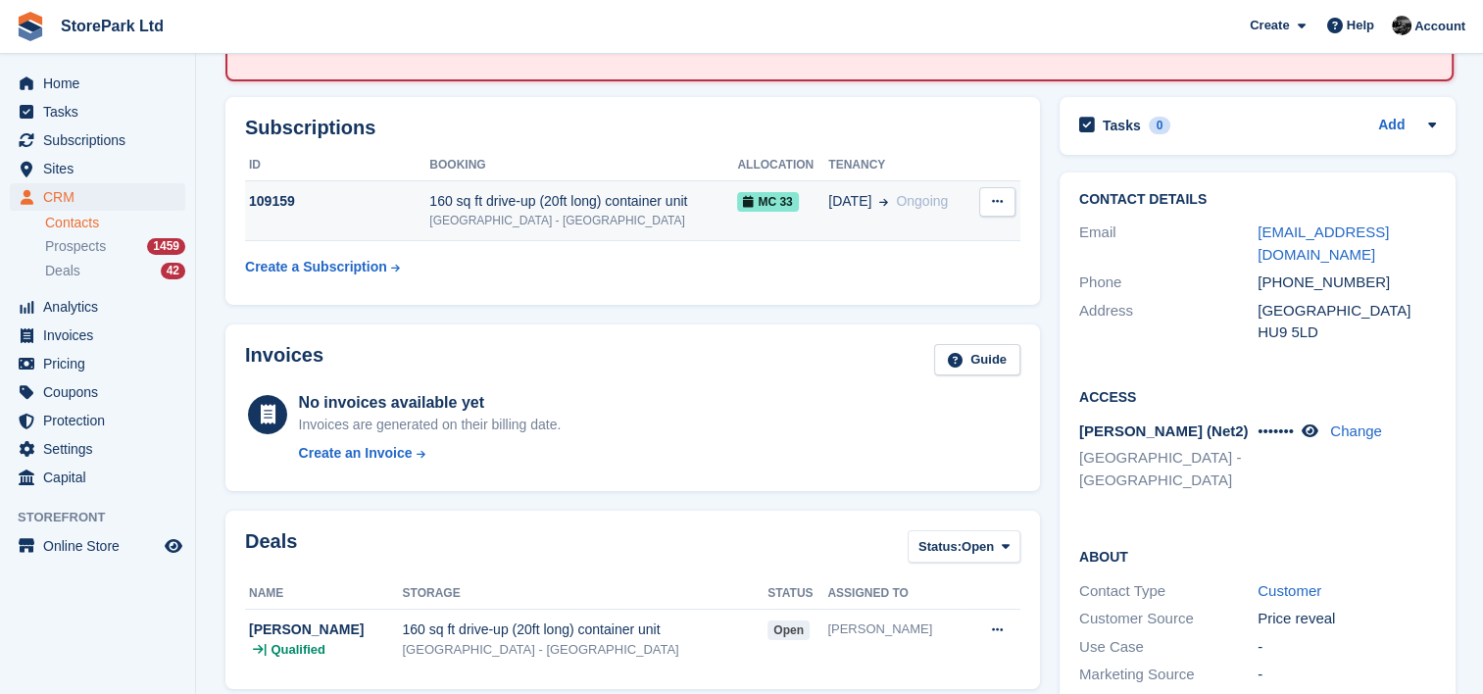
click at [586, 212] on div "[GEOGRAPHIC_DATA] - [GEOGRAPHIC_DATA]" at bounding box center [583, 221] width 308 height 18
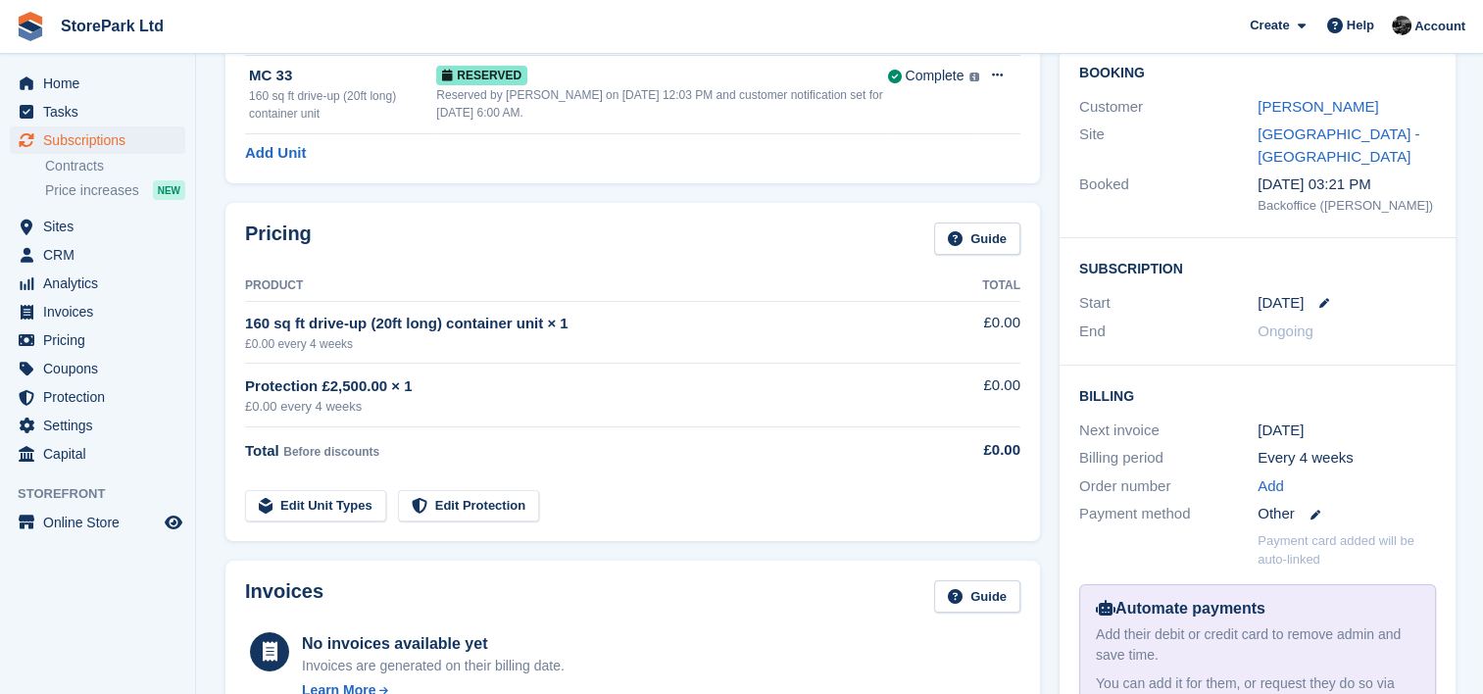
scroll to position [192, 0]
